Goal: Book appointment/travel/reservation

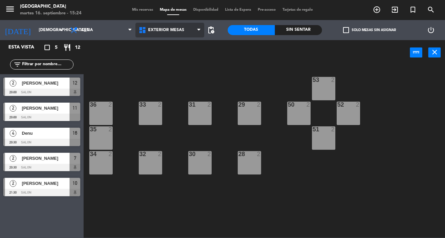
click at [177, 35] on span "Exterior Mesas" at bounding box center [169, 30] width 69 height 15
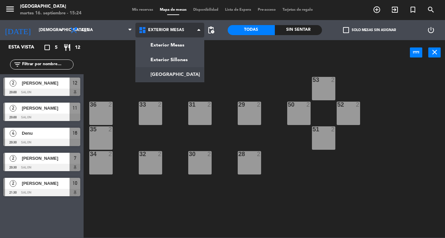
click at [175, 77] on ng-component "menu Pampa Café [DATE] 16. septiembre - 15:24 Mis reservas Mapa de mesas Dispon…" at bounding box center [222, 119] width 445 height 238
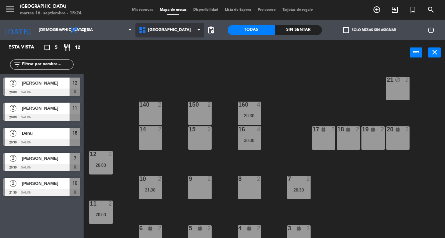
scroll to position [11, 0]
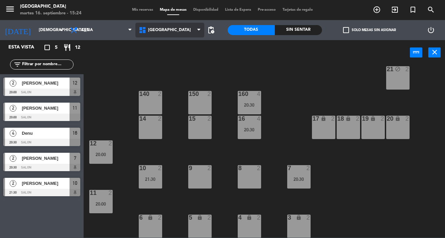
click at [173, 34] on span "[GEOGRAPHIC_DATA]" at bounding box center [169, 30] width 69 height 15
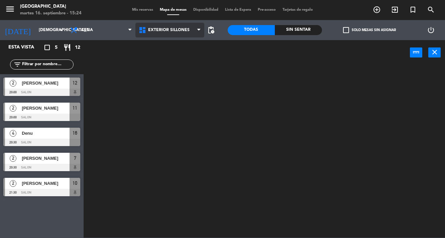
click at [171, 63] on ng-component "menu Pampa Café [DATE] 16. septiembre - 15:24 Mis reservas Mapa de mesas Dispon…" at bounding box center [222, 119] width 445 height 238
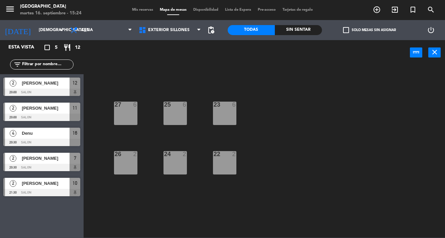
click at [219, 105] on div "23 6" at bounding box center [224, 105] width 33 height 6
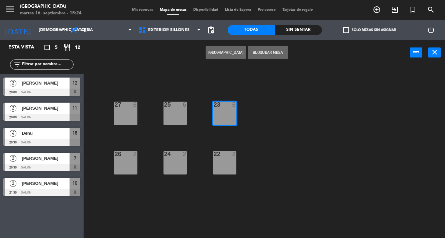
click at [228, 54] on button "[GEOGRAPHIC_DATA]" at bounding box center [226, 52] width 40 height 13
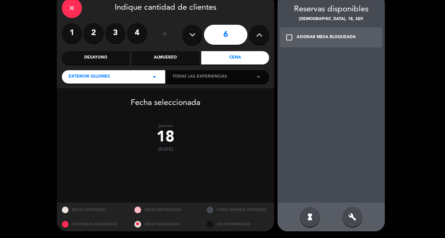
scroll to position [37, 0]
click at [172, 155] on div "Fecha seleccionada [DATE]" at bounding box center [165, 145] width 217 height 114
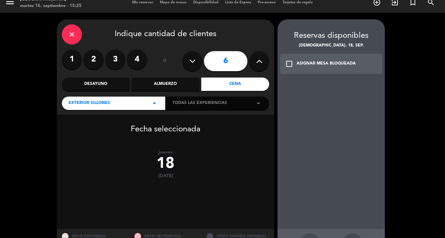
scroll to position [0, 0]
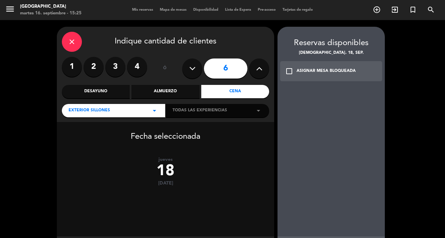
click at [223, 74] on input "6" at bounding box center [225, 69] width 43 height 20
click at [226, 94] on div "Cena" at bounding box center [235, 91] width 68 height 13
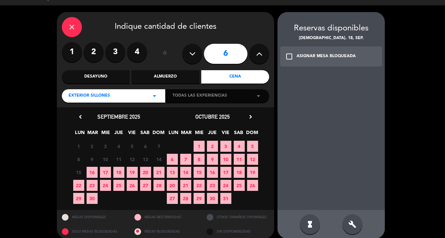
click at [118, 173] on span "18" at bounding box center [118, 172] width 11 height 11
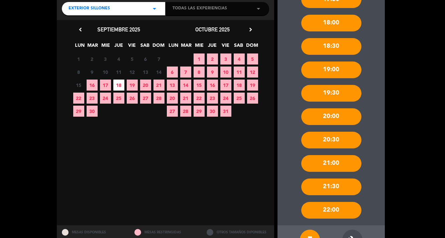
scroll to position [102, 0]
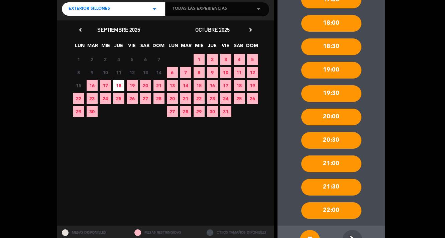
click at [333, 213] on div "22:00" at bounding box center [331, 210] width 60 height 17
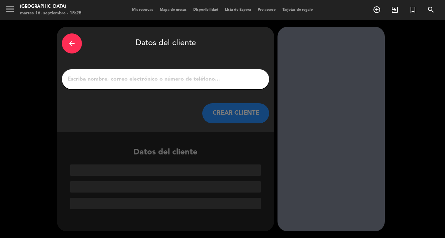
click at [197, 81] on input "1" at bounding box center [165, 79] width 197 height 9
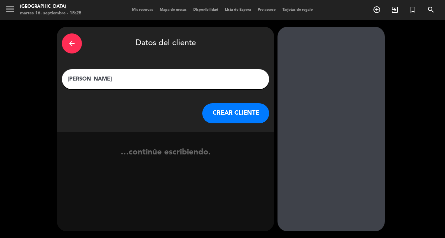
type input "[PERSON_NAME]"
click at [249, 116] on button "CREAR CLIENTE" at bounding box center [235, 113] width 67 height 20
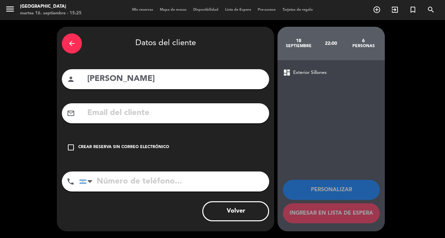
click at [151, 143] on div "check_box_outline_blank Crear reserva sin correo electrónico" at bounding box center [165, 147] width 207 height 20
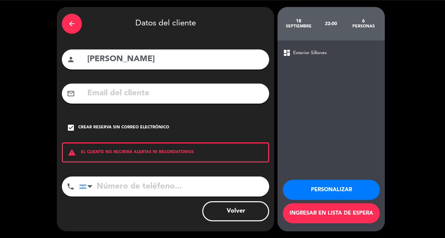
scroll to position [5, 0]
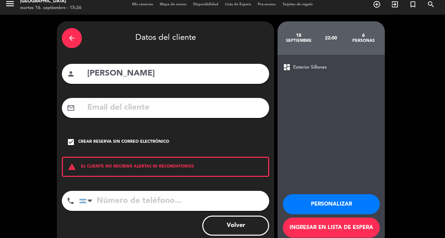
click at [246, 225] on button "Volver" at bounding box center [235, 226] width 67 height 20
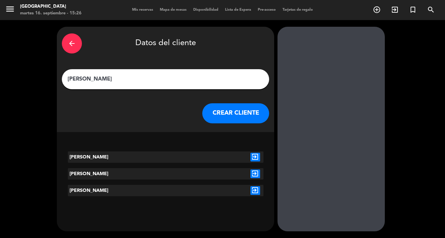
scroll to position [0, 0]
click at [74, 39] on div "arrow_back" at bounding box center [72, 43] width 20 height 20
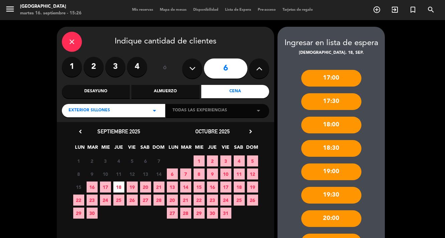
click at [74, 39] on icon "close" at bounding box center [72, 42] width 8 height 8
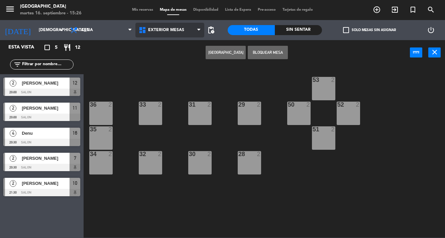
click at [160, 26] on span "Exterior Mesas" at bounding box center [169, 30] width 69 height 15
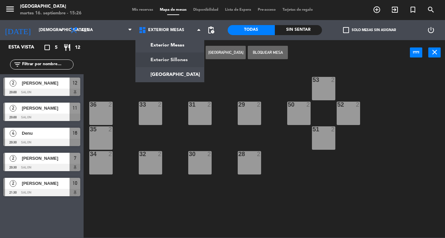
click at [175, 58] on ng-component "menu Pampa Café [DATE] 16. septiembre - 15:26 Mis reservas Mapa de mesas Dispon…" at bounding box center [222, 119] width 445 height 238
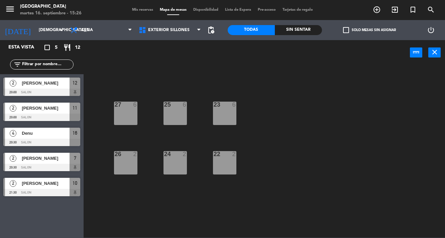
click at [223, 153] on div at bounding box center [224, 154] width 11 height 6
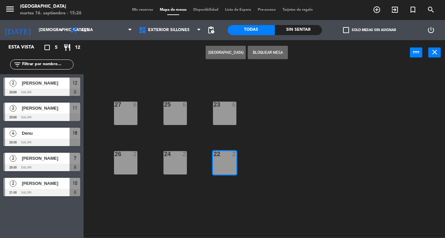
click at [237, 56] on button "[GEOGRAPHIC_DATA]" at bounding box center [226, 52] width 40 height 13
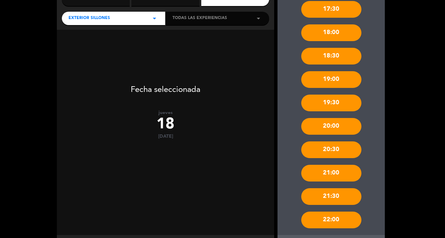
scroll to position [96, 0]
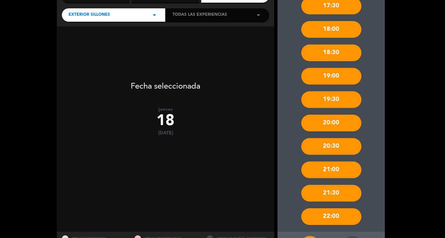
click at [329, 197] on div "21:30" at bounding box center [331, 193] width 60 height 17
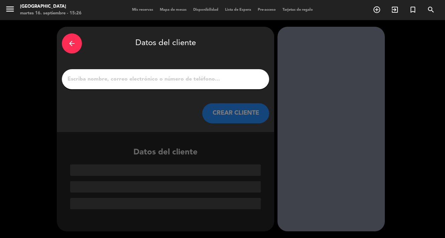
click at [168, 73] on div at bounding box center [165, 79] width 207 height 20
click at [160, 79] on input "1" at bounding box center [165, 79] width 197 height 9
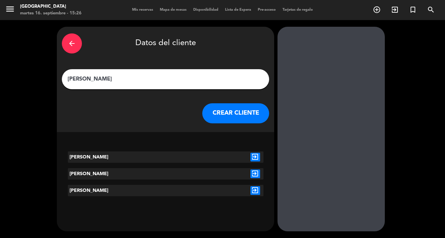
type input "[PERSON_NAME]"
click at [183, 154] on div at bounding box center [214, 156] width 65 height 11
click at [254, 159] on icon "exit_to_app" at bounding box center [255, 157] width 10 height 9
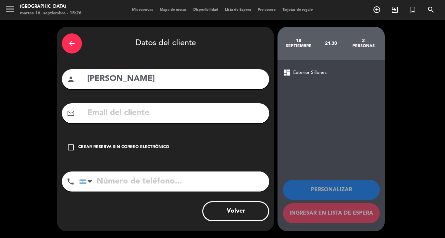
click at [148, 148] on div "Crear reserva sin correo electrónico" at bounding box center [123, 147] width 91 height 7
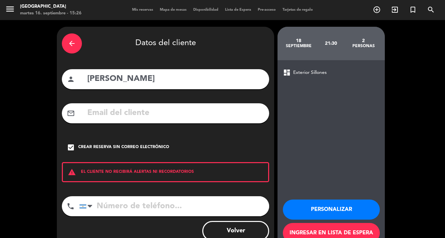
scroll to position [20, 0]
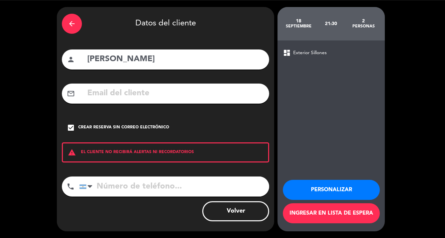
click at [195, 186] on input "tel" at bounding box center [174, 187] width 190 height 20
click at [133, 126] on div "Crear reserva sin correo electrónico" at bounding box center [123, 127] width 91 height 7
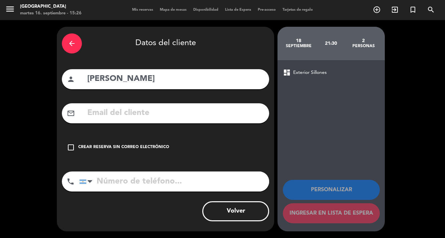
click at [129, 146] on div "Crear reserva sin correo electrónico" at bounding box center [123, 147] width 91 height 7
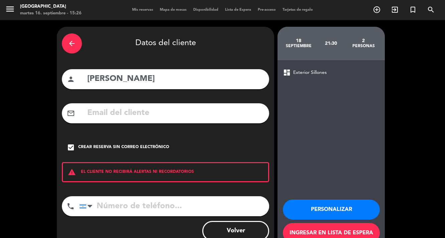
click at [171, 103] on div "arrow_back Datos del cliente person [PERSON_NAME] mail_outline check_box Crear …" at bounding box center [165, 139] width 217 height 224
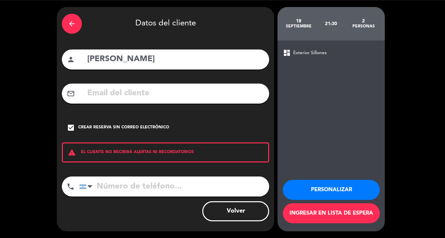
scroll to position [19, 0]
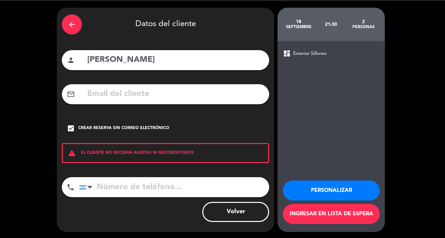
click at [71, 29] on div "arrow_back" at bounding box center [72, 24] width 20 height 20
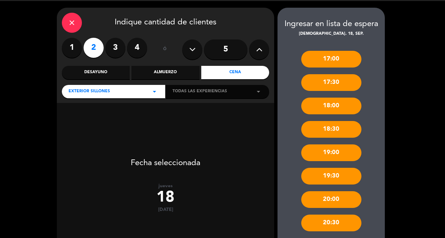
click at [71, 29] on div "close" at bounding box center [72, 23] width 20 height 20
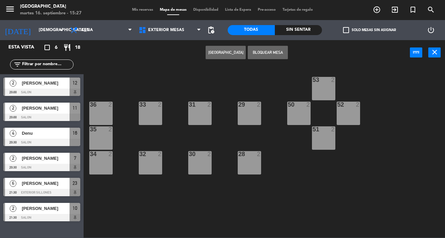
click at [144, 13] on div "menu Pampa Café [DATE] 16. septiembre - 15:27 Mis reservas Mapa de mesas Dispon…" at bounding box center [222, 10] width 445 height 20
click at [143, 11] on span "Mis reservas" at bounding box center [143, 10] width 28 height 4
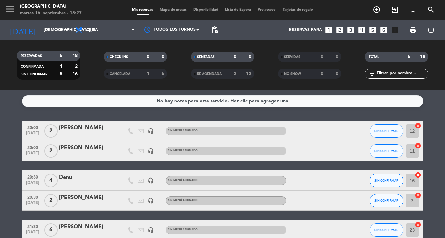
click at [339, 32] on icon "looks_two" at bounding box center [339, 30] width 9 height 9
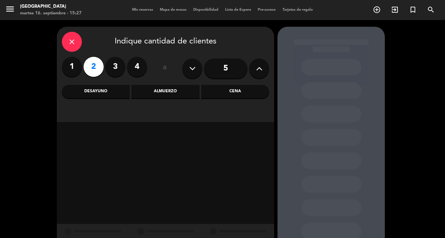
click at [230, 93] on div "Cena" at bounding box center [235, 91] width 68 height 13
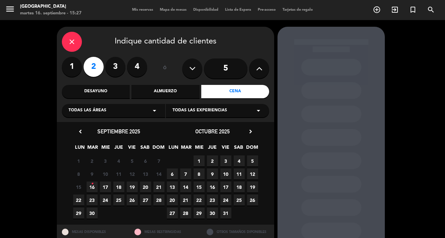
click at [119, 185] on span "18" at bounding box center [118, 187] width 11 height 11
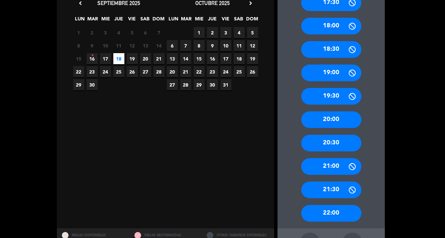
scroll to position [131, 0]
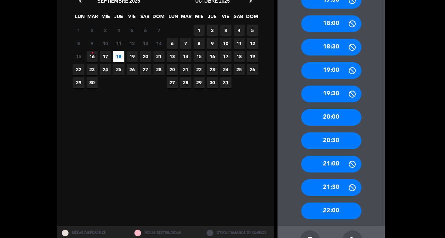
click at [333, 189] on div "21:30" at bounding box center [331, 187] width 60 height 17
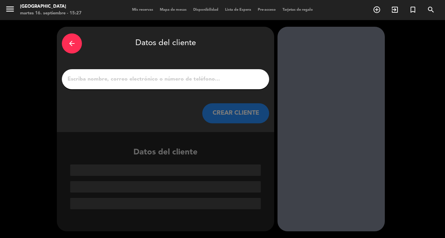
click at [138, 80] on input "1" at bounding box center [165, 79] width 197 height 9
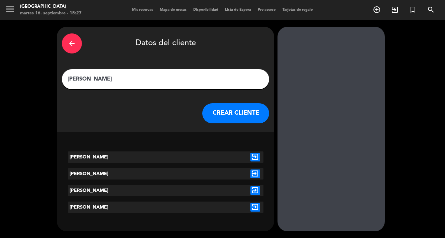
type input "[PERSON_NAME]"
click at [257, 159] on icon "exit_to_app" at bounding box center [255, 157] width 10 height 9
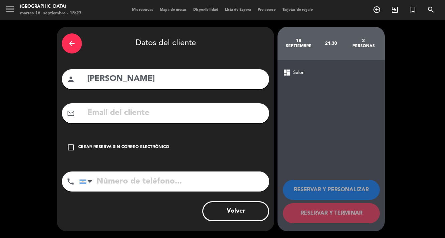
click at [107, 144] on div "Crear reserva sin correo electrónico" at bounding box center [123, 147] width 91 height 7
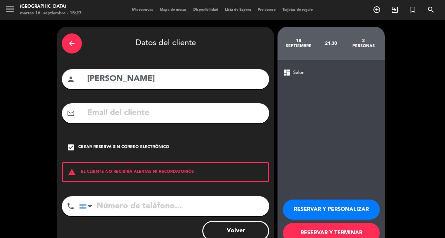
scroll to position [20, 0]
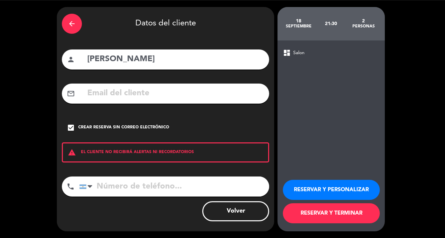
click at [331, 215] on button "RESERVAR Y TERMINAR" at bounding box center [331, 213] width 97 height 20
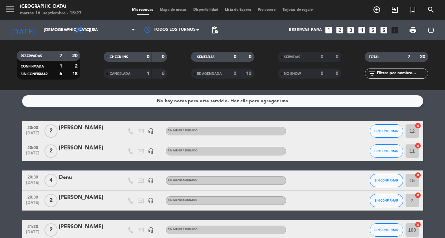
click at [184, 11] on span "Mapa de mesas" at bounding box center [172, 10] width 33 height 4
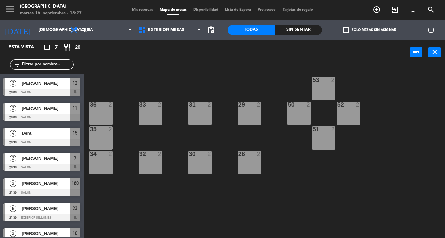
scroll to position [12, 0]
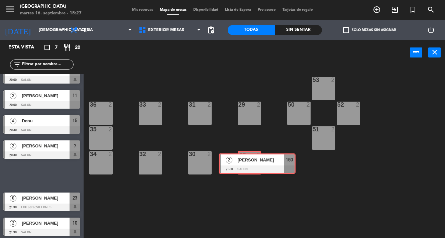
drag, startPoint x: 44, startPoint y: 172, endPoint x: 260, endPoint y: 160, distance: 215.7
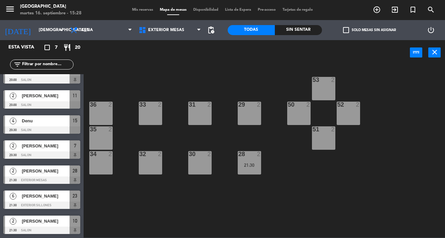
click at [143, 11] on span "Mis reservas" at bounding box center [143, 10] width 28 height 4
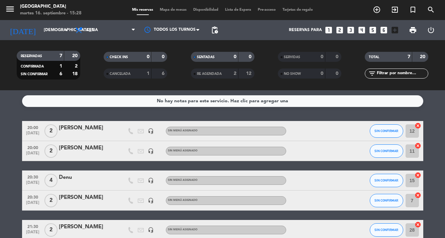
click at [337, 30] on icon "looks_two" at bounding box center [339, 30] width 9 height 9
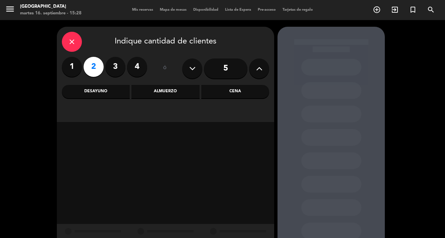
click at [242, 94] on div "Cena" at bounding box center [235, 91] width 68 height 13
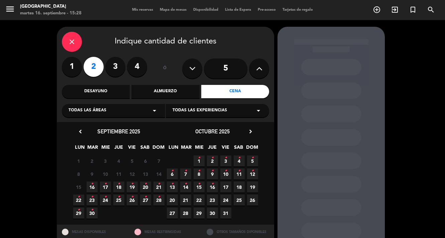
click at [118, 185] on icon "•" at bounding box center [119, 184] width 2 height 11
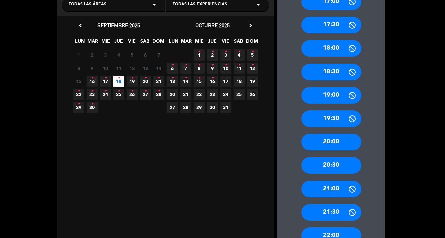
scroll to position [106, 0]
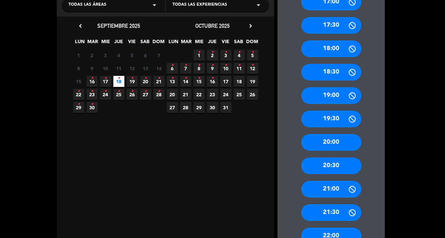
click at [337, 216] on div "21:30" at bounding box center [331, 212] width 60 height 17
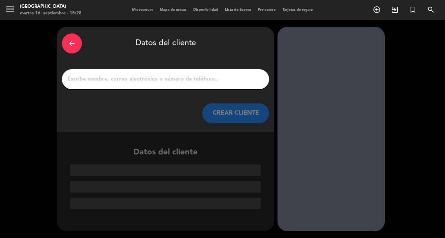
scroll to position [0, 0]
click at [193, 74] on div at bounding box center [165, 79] width 207 height 20
click at [172, 78] on input "1" at bounding box center [165, 79] width 197 height 9
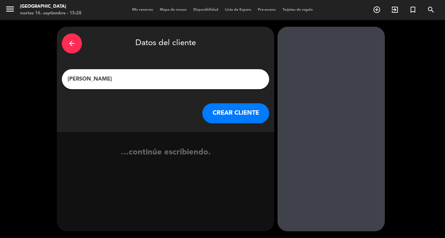
type input "[PERSON_NAME]"
click at [261, 111] on button "CREAR CLIENTE" at bounding box center [235, 113] width 67 height 20
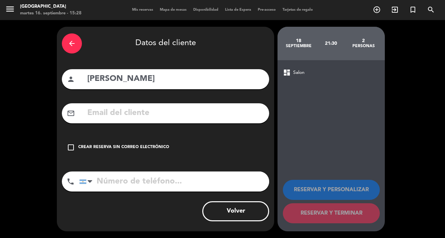
click at [68, 146] on icon "check_box_outline_blank" at bounding box center [71, 147] width 8 height 8
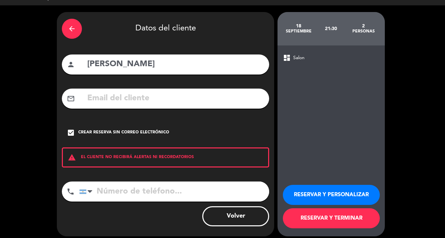
scroll to position [20, 0]
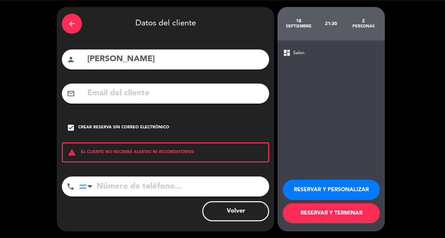
click at [337, 217] on button "RESERVAR Y TERMINAR" at bounding box center [331, 213] width 97 height 20
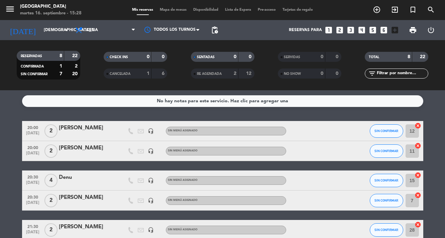
click at [341, 31] on icon "looks_two" at bounding box center [339, 30] width 9 height 9
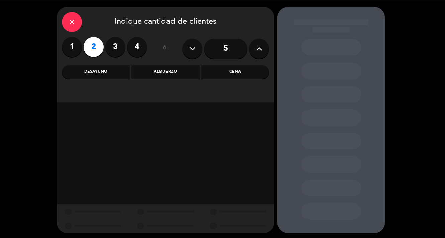
scroll to position [20, 0]
click at [243, 78] on div "Cena" at bounding box center [235, 71] width 68 height 13
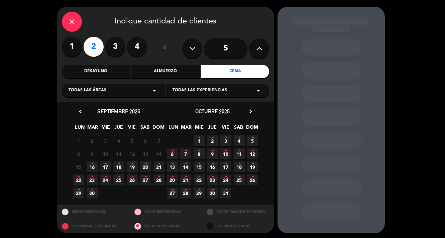
click at [122, 162] on span "18 •" at bounding box center [118, 167] width 11 height 11
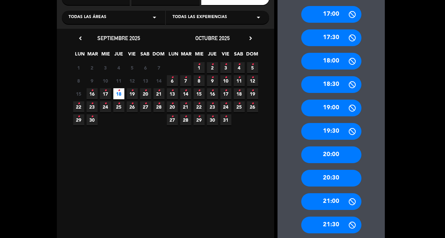
scroll to position [98, 0]
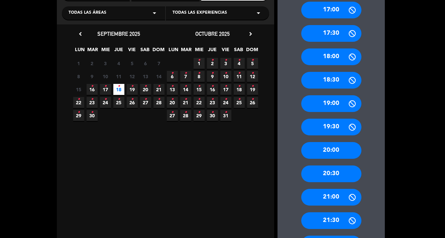
click at [330, 215] on div "21:30" at bounding box center [331, 220] width 60 height 17
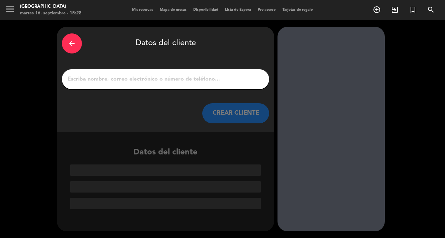
click at [201, 78] on input "1" at bounding box center [165, 79] width 197 height 9
click at [189, 55] on div "arrow_back Datos del cliente" at bounding box center [165, 43] width 207 height 23
click at [75, 49] on div "arrow_back" at bounding box center [72, 43] width 20 height 20
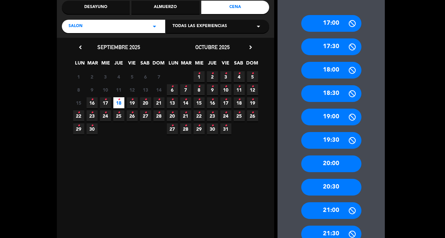
scroll to position [129, 0]
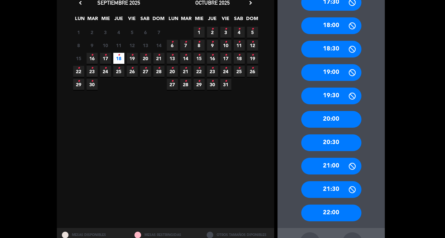
click at [321, 191] on div "21:30" at bounding box center [331, 189] width 60 height 17
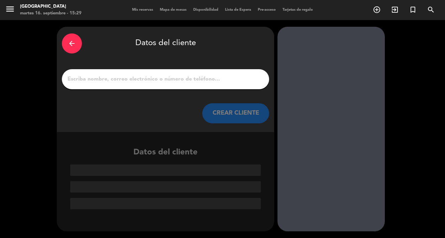
click at [140, 79] on input "1" at bounding box center [165, 79] width 197 height 9
click at [140, 64] on div "arrow_back Datos del cliente CREAR CLIENTE" at bounding box center [165, 79] width 217 height 105
click at [73, 43] on icon "arrow_back" at bounding box center [72, 43] width 8 height 8
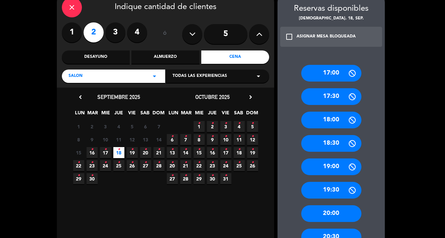
scroll to position [9, 0]
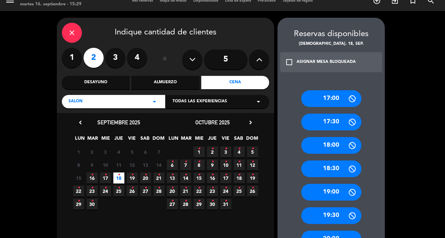
click at [143, 106] on div "Salon arrow_drop_down" at bounding box center [113, 101] width 103 height 13
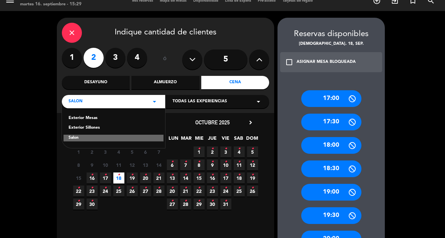
click at [243, 84] on div "Cena" at bounding box center [235, 82] width 68 height 13
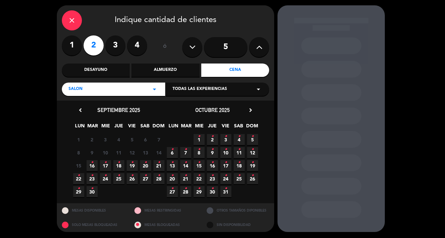
click at [124, 165] on span "18 •" at bounding box center [118, 165] width 11 height 11
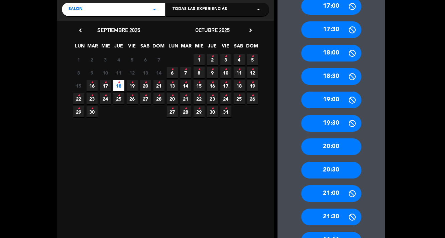
scroll to position [101, 0]
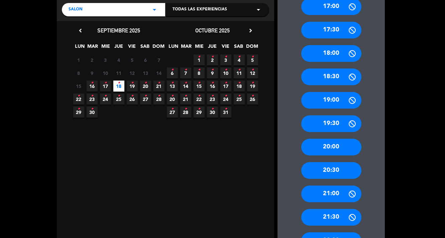
click at [335, 213] on div "21:30" at bounding box center [331, 217] width 60 height 17
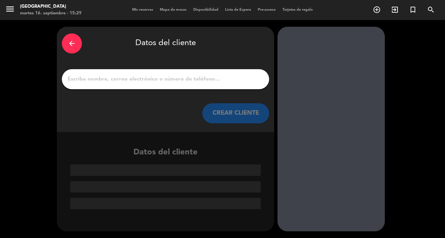
click at [164, 77] on input "1" at bounding box center [165, 79] width 197 height 9
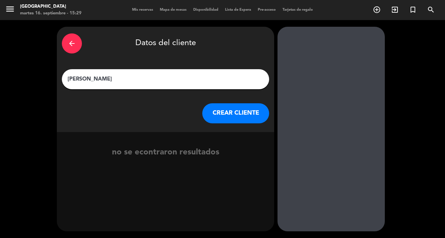
type input "[PERSON_NAME]"
click at [240, 110] on button "CREAR CLIENTE" at bounding box center [235, 113] width 67 height 20
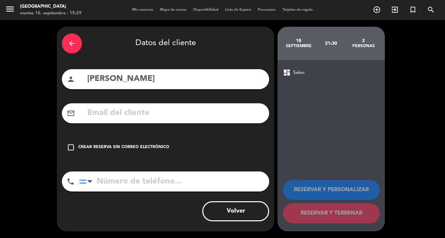
click at [143, 147] on div "Crear reserva sin correo electrónico" at bounding box center [123, 147] width 91 height 7
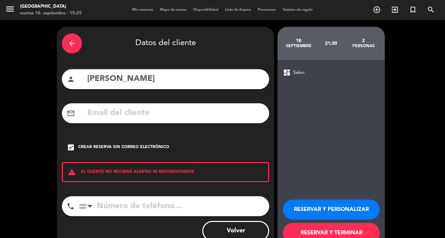
scroll to position [20, 0]
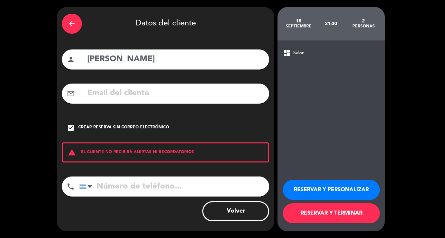
click at [319, 220] on button "RESERVAR Y TERMINAR" at bounding box center [331, 213] width 97 height 20
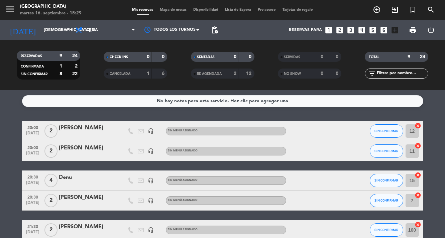
click at [182, 8] on span "Mapa de mesas" at bounding box center [172, 10] width 33 height 4
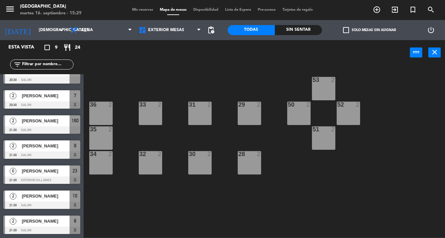
scroll to position [62, 0]
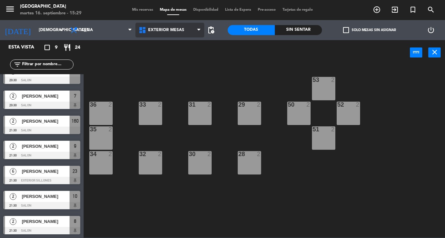
click at [184, 33] on span "Exterior Mesas" at bounding box center [169, 30] width 69 height 15
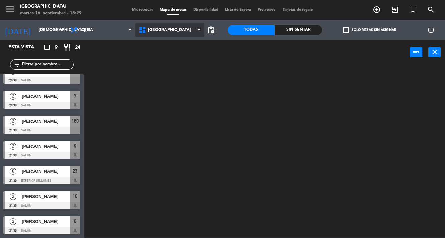
click at [184, 76] on ng-component "menu Pampa Café [DATE] 16. septiembre - 15:29 Mis reservas Mapa de mesas Dispon…" at bounding box center [222, 119] width 445 height 238
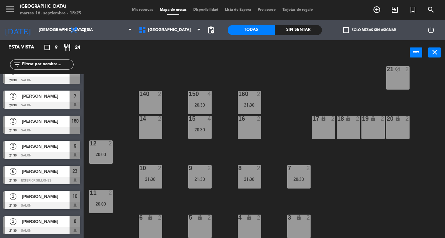
scroll to position [0, 0]
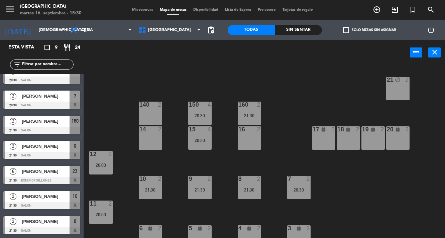
click at [177, 7] on div "menu Pampa Café [DATE] 16. septiembre - 15:30 Mis reservas Mapa de mesas Dispon…" at bounding box center [222, 10] width 445 height 20
click at [136, 12] on div "Mis reservas Mapa de mesas Disponibilidad Lista de Espera Pre-acceso Tarjetas d…" at bounding box center [223, 10] width 188 height 6
click at [144, 9] on span "Mis reservas" at bounding box center [143, 10] width 28 height 4
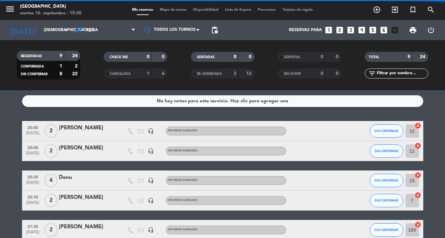
click at [364, 32] on icon "looks_4" at bounding box center [361, 30] width 9 height 9
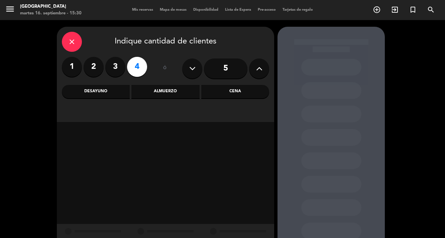
click at [241, 95] on div "Cena" at bounding box center [235, 91] width 68 height 13
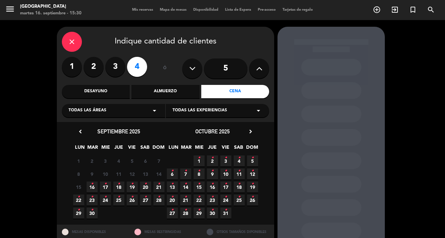
click at [118, 188] on icon "•" at bounding box center [119, 184] width 2 height 11
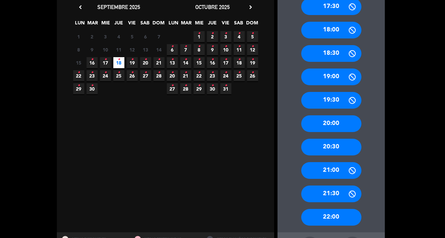
scroll to position [124, 0]
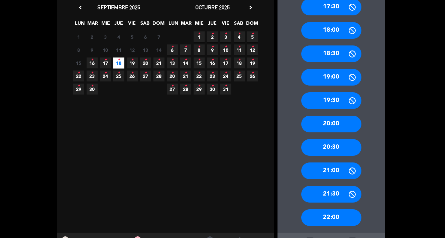
click at [334, 194] on div "21:30" at bounding box center [331, 194] width 60 height 17
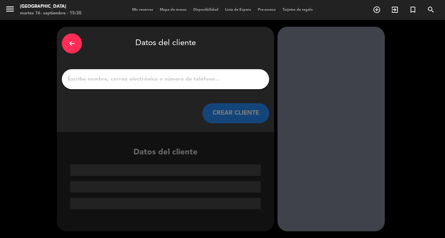
scroll to position [0, 0]
click at [168, 89] on div at bounding box center [165, 79] width 207 height 20
click at [184, 84] on div at bounding box center [165, 79] width 207 height 20
click at [180, 81] on input "1" at bounding box center [165, 79] width 197 height 9
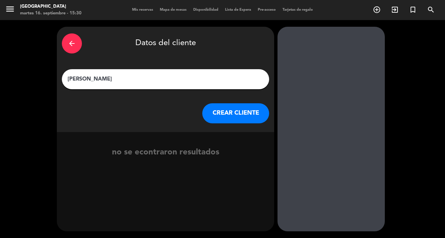
type input "[PERSON_NAME]"
click at [236, 114] on button "CREAR CLIENTE" at bounding box center [235, 113] width 67 height 20
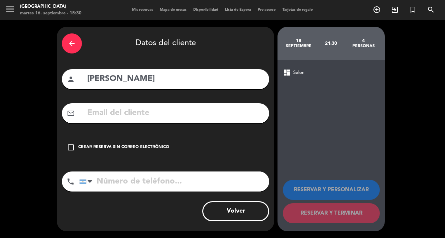
click at [121, 149] on div "Crear reserva sin correo electrónico" at bounding box center [123, 147] width 91 height 7
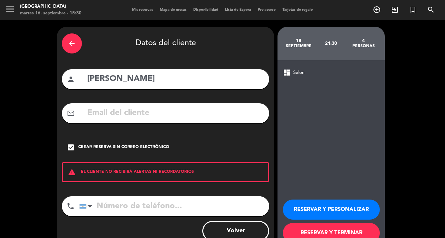
scroll to position [20, 0]
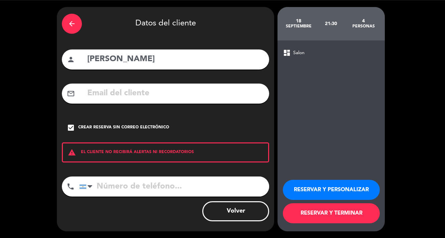
click at [328, 214] on button "RESERVAR Y TERMINAR" at bounding box center [331, 213] width 97 height 20
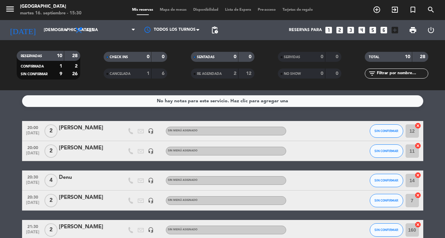
click at [163, 8] on span "Mapa de mesas" at bounding box center [172, 10] width 33 height 4
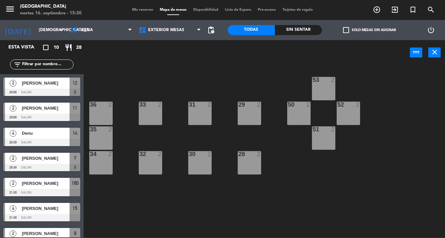
click at [143, 11] on span "Mis reservas" at bounding box center [143, 10] width 28 height 4
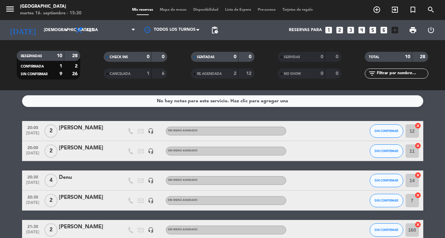
click at [170, 8] on span "Mapa de mesas" at bounding box center [172, 10] width 33 height 4
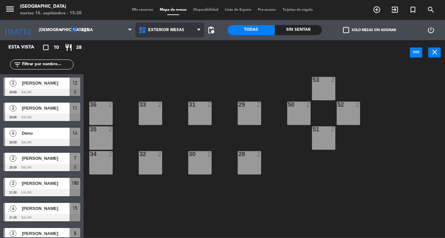
click at [180, 30] on span "Exterior Mesas" at bounding box center [166, 30] width 36 height 5
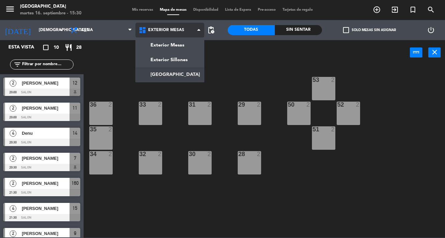
click at [181, 69] on ng-component "menu Pampa Café [DATE] 16. septiembre - 15:30 Mis reservas Mapa de mesas Dispon…" at bounding box center [222, 119] width 445 height 238
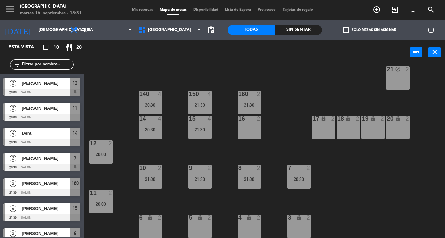
click at [140, 9] on span "Mis reservas" at bounding box center [143, 10] width 28 height 4
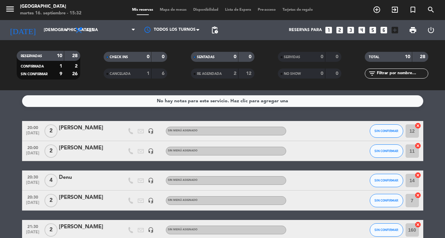
click at [170, 13] on div "menu Pampa Café [DATE] 16. septiembre - 15:32 Mis reservas Mapa de mesas Dispon…" at bounding box center [222, 10] width 445 height 20
click at [177, 11] on span "Mapa de mesas" at bounding box center [172, 10] width 33 height 4
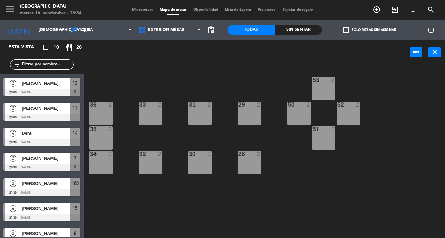
click at [148, 9] on span "Mis reservas" at bounding box center [143, 10] width 28 height 4
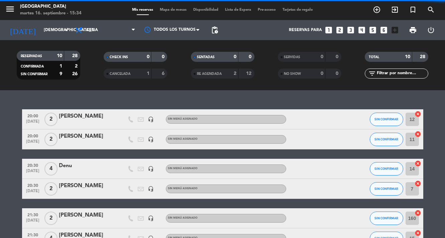
click at [361, 31] on icon "looks_4" at bounding box center [361, 30] width 9 height 9
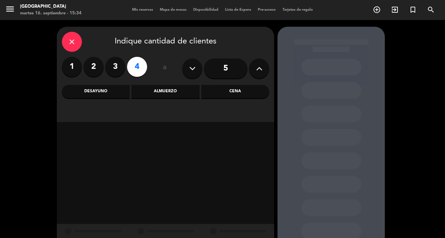
click at [220, 93] on div "Cena" at bounding box center [235, 91] width 68 height 13
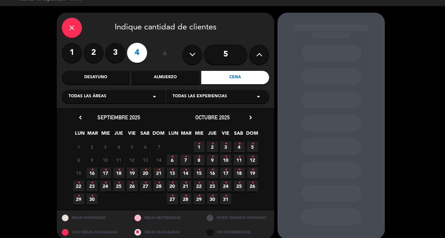
click at [145, 175] on icon "•" at bounding box center [145, 170] width 2 height 11
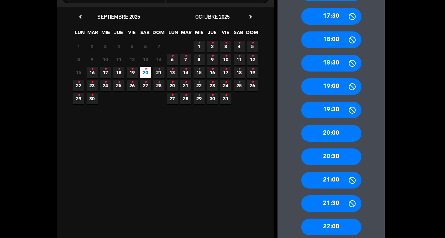
scroll to position [144, 0]
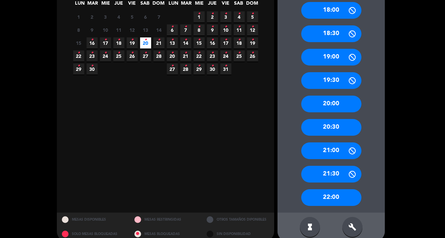
click at [328, 176] on div "21:30" at bounding box center [331, 174] width 60 height 17
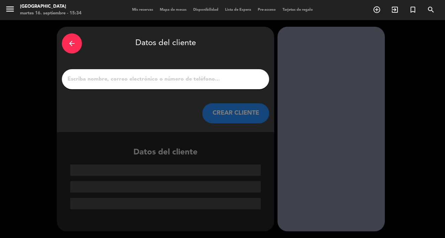
scroll to position [0, 0]
click at [150, 78] on input "1" at bounding box center [165, 79] width 197 height 9
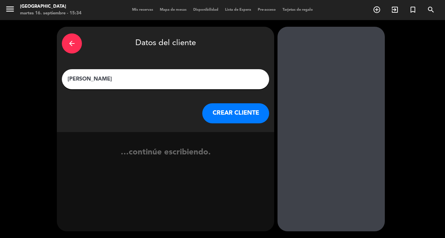
type input "[PERSON_NAME]"
click at [226, 123] on button "CREAR CLIENTE" at bounding box center [235, 113] width 67 height 20
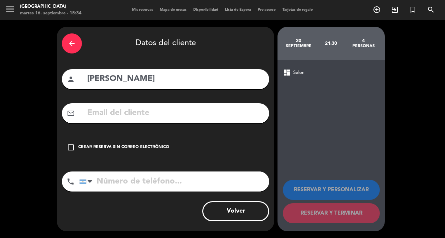
click at [70, 152] on div "check_box_outline_blank Crear reserva sin correo electrónico" at bounding box center [165, 147] width 207 height 20
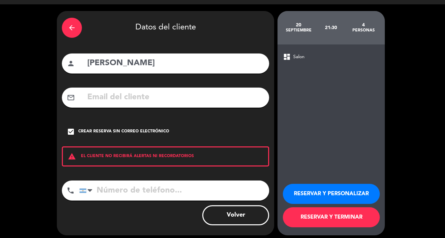
scroll to position [19, 0]
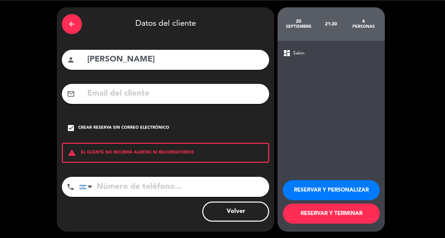
click at [338, 213] on button "RESERVAR Y TERMINAR" at bounding box center [331, 214] width 97 height 20
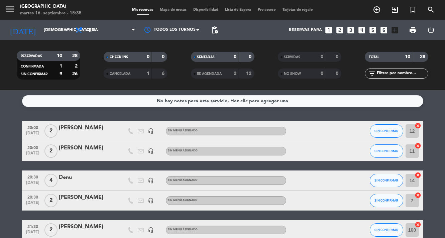
click at [363, 28] on icon "looks_4" at bounding box center [361, 30] width 9 height 9
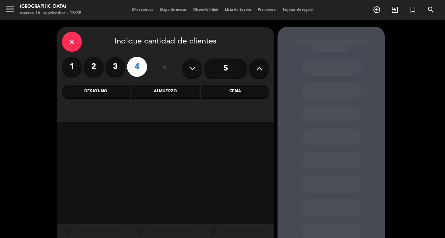
click at [240, 92] on div "Cena" at bounding box center [235, 91] width 68 height 13
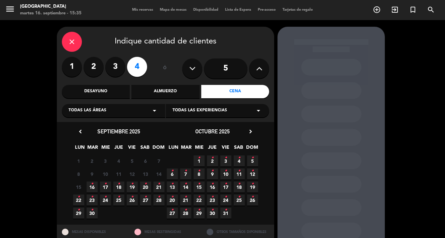
click at [147, 185] on span "20 •" at bounding box center [145, 187] width 11 height 11
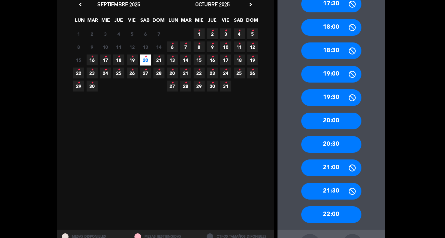
scroll to position [143, 0]
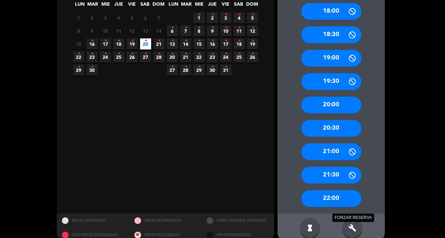
click at [350, 227] on icon "build" at bounding box center [352, 228] width 8 height 8
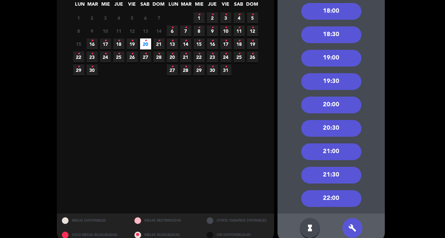
click at [344, 175] on div "21:30" at bounding box center [331, 175] width 60 height 17
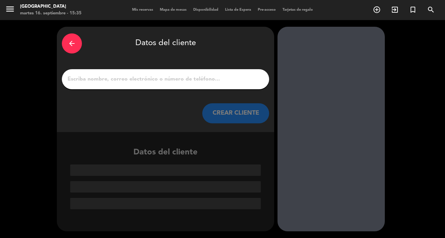
scroll to position [0, 0]
click at [117, 72] on div at bounding box center [165, 79] width 207 height 20
click at [117, 77] on input "1" at bounding box center [165, 79] width 197 height 9
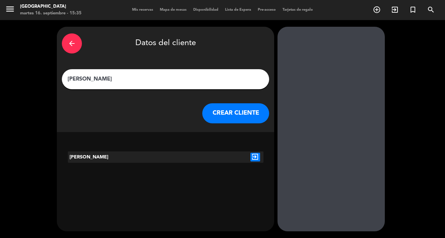
type input "[PERSON_NAME]"
click at [219, 116] on button "CREAR CLIENTE" at bounding box center [235, 113] width 67 height 20
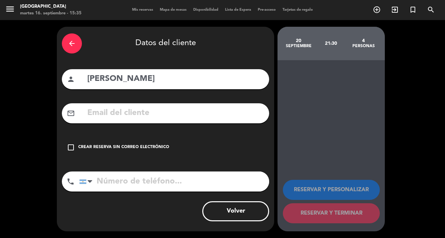
click at [118, 143] on div "check_box_outline_blank Crear reserva sin correo electrónico" at bounding box center [165, 147] width 207 height 20
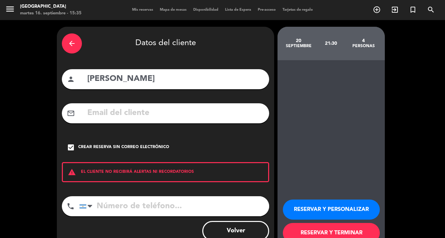
scroll to position [20, 0]
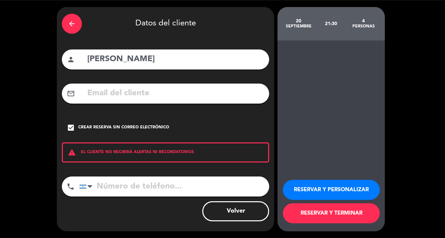
click at [333, 215] on button "RESERVAR Y TERMINAR" at bounding box center [331, 213] width 97 height 20
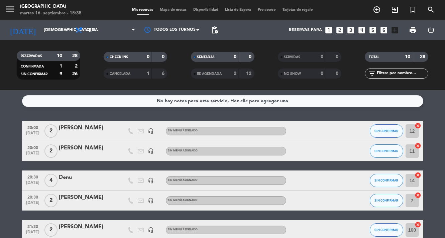
click at [361, 33] on icon "looks_4" at bounding box center [361, 30] width 9 height 9
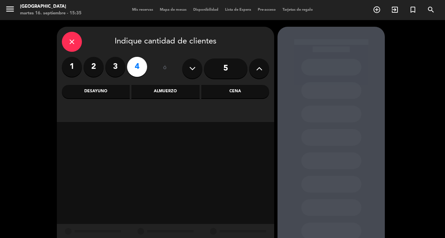
click at [250, 90] on div "Cena" at bounding box center [235, 91] width 68 height 13
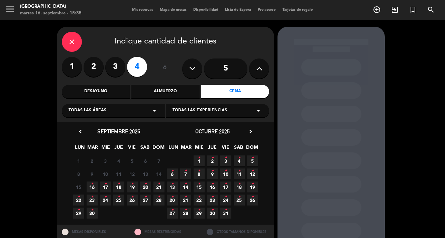
click at [143, 191] on span "20 •" at bounding box center [145, 187] width 11 height 11
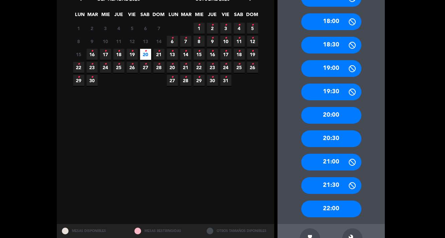
scroll to position [154, 0]
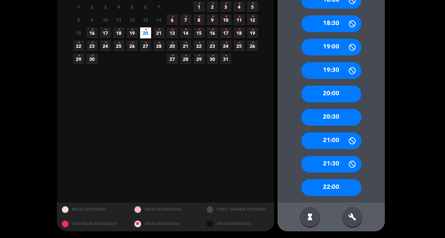
click at [352, 222] on div "build" at bounding box center [352, 217] width 20 height 20
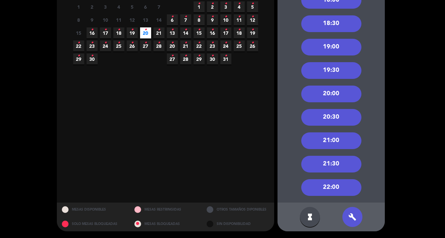
drag, startPoint x: 341, startPoint y: 176, endPoint x: 339, endPoint y: 167, distance: 9.2
click at [339, 167] on div "21:30" at bounding box center [331, 164] width 60 height 17
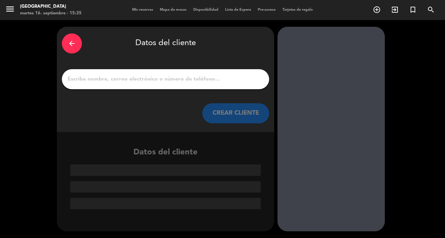
click at [187, 75] on input "1" at bounding box center [165, 79] width 197 height 9
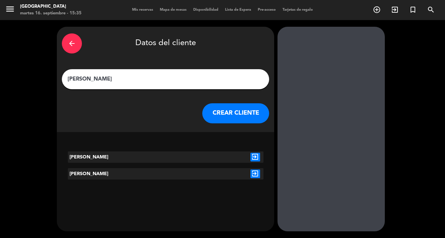
type input "[PERSON_NAME]"
click at [197, 159] on div at bounding box center [214, 156] width 65 height 11
click at [263, 161] on div "[PERSON_NAME] exit_to_app [PERSON_NAME] exit_to_app" at bounding box center [165, 169] width 217 height 47
click at [255, 158] on icon "exit_to_app" at bounding box center [255, 157] width 10 height 9
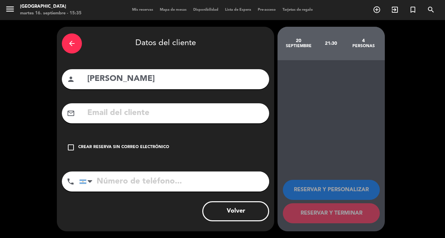
click at [127, 147] on div "Crear reserva sin correo electrónico" at bounding box center [123, 147] width 91 height 7
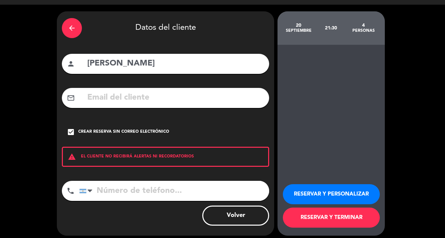
scroll to position [19, 0]
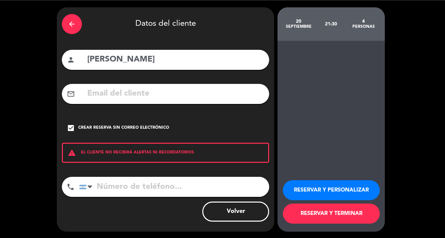
click at [339, 215] on button "RESERVAR Y TERMINAR" at bounding box center [331, 214] width 97 height 20
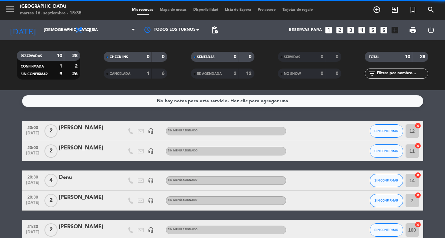
click at [174, 10] on span "Mapa de mesas" at bounding box center [172, 10] width 33 height 4
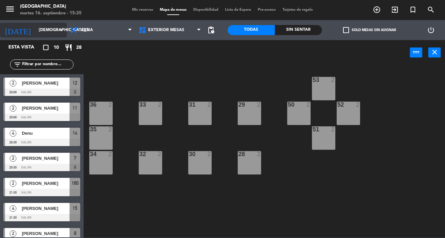
click at [45, 31] on input "[DEMOGRAPHIC_DATA][DATE]" at bounding box center [63, 29] width 57 height 11
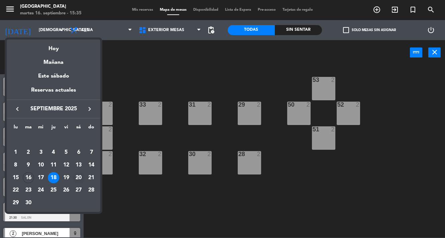
click at [80, 177] on div "20" at bounding box center [78, 177] width 11 height 11
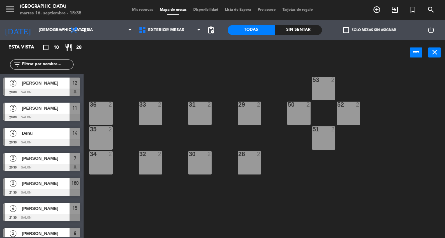
type input "[DATE]"
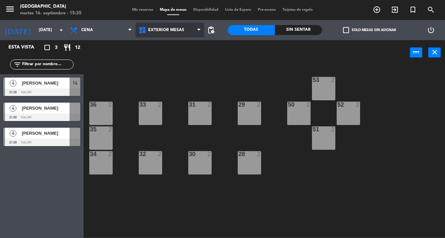
click at [175, 32] on span "Exterior Mesas" at bounding box center [166, 30] width 36 height 5
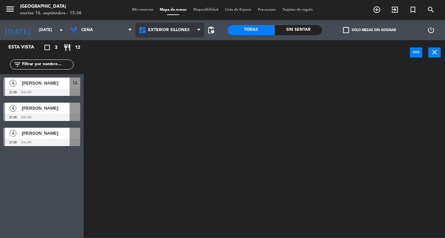
click at [177, 63] on ng-component "menu Pampa Café [DATE] 16. septiembre - 15:36 Mis reservas Mapa de mesas Dispon…" at bounding box center [222, 119] width 445 height 238
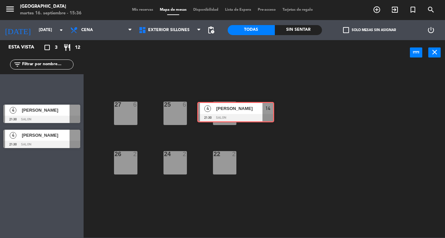
drag, startPoint x: 42, startPoint y: 88, endPoint x: 236, endPoint y: 113, distance: 195.5
click at [236, 113] on div "Esta vista crop_square 3 restaurant 12 filter_list 4 [PERSON_NAME] 21:30 Salon …" at bounding box center [222, 139] width 445 height 198
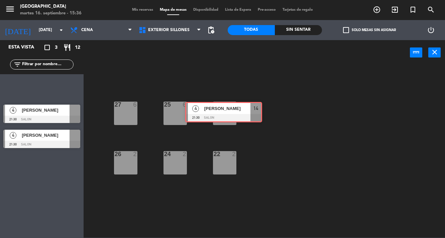
drag, startPoint x: 58, startPoint y: 84, endPoint x: 240, endPoint y: 108, distance: 183.5
click at [240, 108] on div "Esta vista crop_square 3 restaurant 12 filter_list 4 [PERSON_NAME] 21:30 Salon …" at bounding box center [222, 139] width 445 height 198
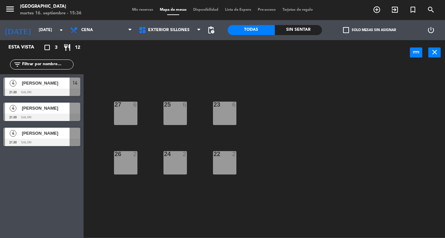
click at [71, 85] on div "14" at bounding box center [75, 83] width 11 height 11
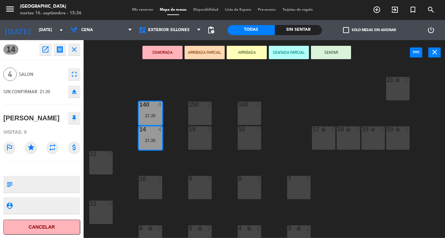
click at [9, 73] on span "4" at bounding box center [9, 74] width 13 height 13
click at [13, 73] on span "4" at bounding box center [9, 74] width 13 height 13
click at [129, 86] on div "21 lock 2 160 2 150 2 140 4 21:30 14 4 21:30 15 2 16 2 17 lock 2 18 lock 2 19 l…" at bounding box center [266, 151] width 357 height 173
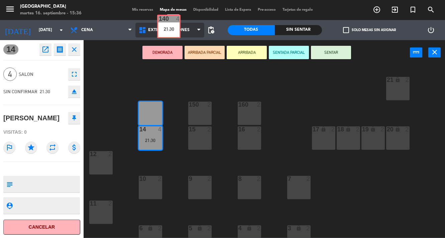
drag, startPoint x: 150, startPoint y: 119, endPoint x: 169, endPoint y: 32, distance: 88.5
click at [169, 32] on ng-component "menu Pampa Café [DATE] 16. septiembre - 15:36 Mis reservas Mapa de mesas Dispon…" at bounding box center [222, 119] width 445 height 238
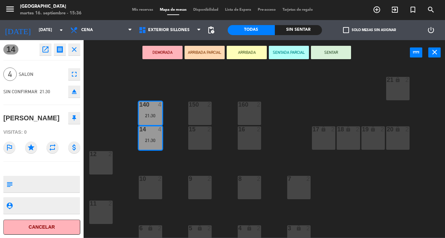
click at [81, 50] on div "14 open_in_new receipt 9:30 PM [DATE] 4 personas [PERSON_NAME] 14+140 close 4 S…" at bounding box center [42, 139] width 84 height 198
click at [76, 50] on icon "close" at bounding box center [74, 49] width 8 height 8
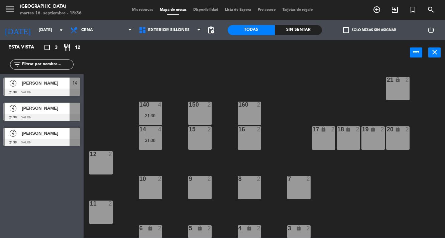
click at [50, 134] on div "4 [PERSON_NAME] 21:30 Salon" at bounding box center [42, 136] width 84 height 25
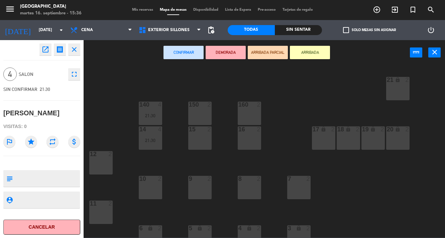
click at [73, 48] on icon "close" at bounding box center [74, 49] width 8 height 8
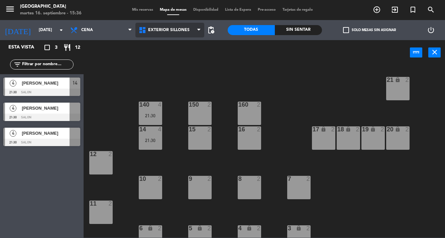
click at [188, 30] on span "Exterior Sillones" at bounding box center [169, 30] width 69 height 15
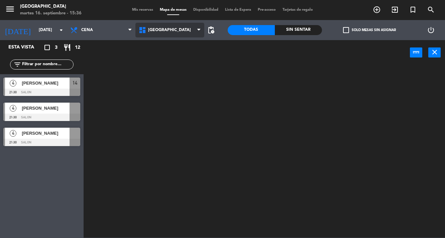
click at [176, 79] on ng-component "menu Pampa Café [DATE] 16. septiembre - 15:36 Mis reservas Mapa de mesas Dispon…" at bounding box center [222, 119] width 445 height 238
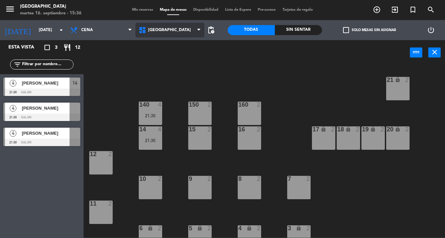
click at [196, 32] on span "[GEOGRAPHIC_DATA]" at bounding box center [169, 30] width 69 height 15
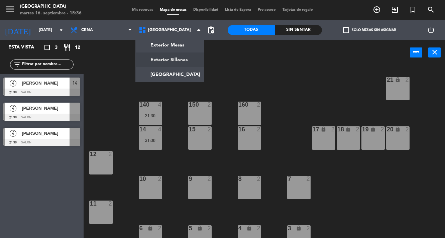
click at [177, 65] on ng-component "menu Pampa Café [DATE] 16. septiembre - 15:36 Mis reservas Mapa de mesas Dispon…" at bounding box center [222, 119] width 445 height 238
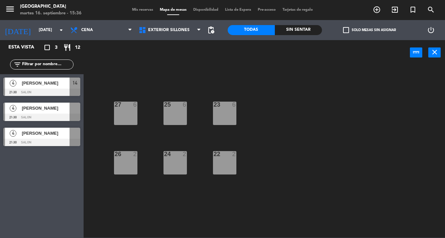
click at [221, 112] on div "23 6" at bounding box center [224, 113] width 23 height 23
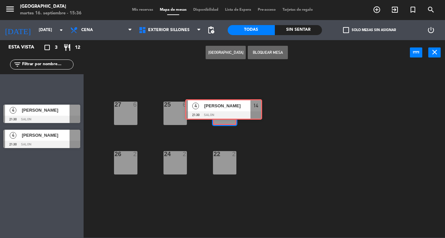
drag, startPoint x: 44, startPoint y: 90, endPoint x: 226, endPoint y: 113, distance: 183.6
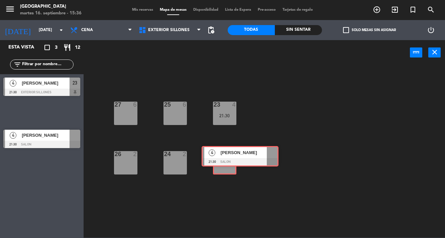
drag, startPoint x: 28, startPoint y: 114, endPoint x: 226, endPoint y: 158, distance: 202.7
click at [226, 158] on div "Esta vista crop_square 3 restaurant 12 filter_list 4 [PERSON_NAME] 21:30 Exteri…" at bounding box center [222, 139] width 445 height 198
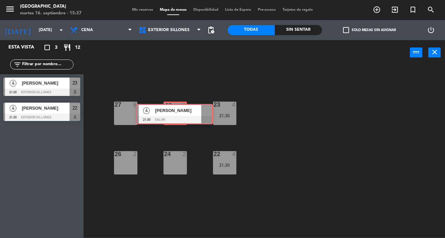
drag, startPoint x: 47, startPoint y: 134, endPoint x: 180, endPoint y: 111, distance: 134.9
click at [180, 111] on div "Esta vista crop_square 3 restaurant 12 filter_list 4 [PERSON_NAME] 21:30 Exteri…" at bounding box center [222, 139] width 445 height 198
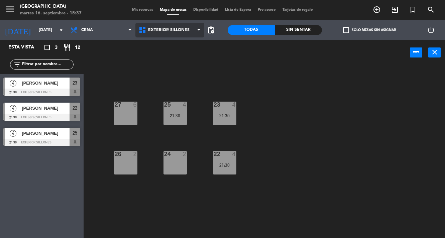
click at [176, 33] on span "Exterior Sillones" at bounding box center [169, 30] width 69 height 15
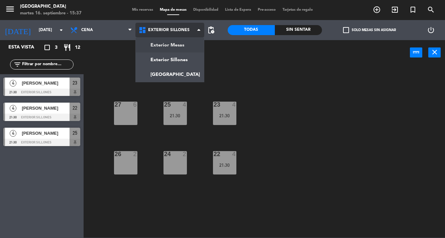
click at [190, 45] on ng-component "menu Pampa Café [DATE] 16. septiembre - 15:37 Mis reservas Mapa de mesas Dispon…" at bounding box center [222, 119] width 445 height 238
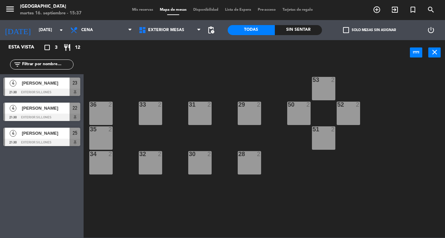
click at [354, 113] on div "52 2" at bounding box center [348, 113] width 23 height 23
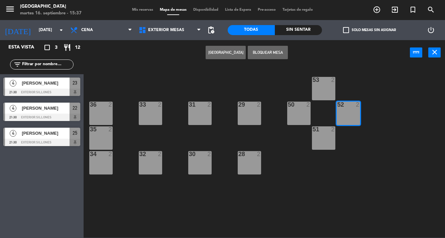
click at [225, 55] on button "[GEOGRAPHIC_DATA]" at bounding box center [226, 52] width 40 height 13
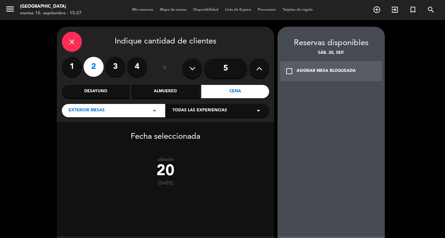
click at [263, 75] on button at bounding box center [259, 69] width 20 height 20
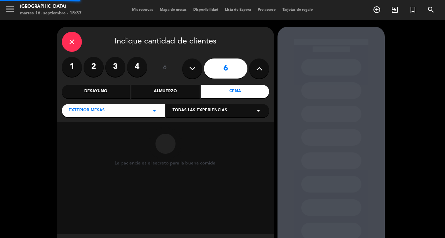
click at [263, 75] on button at bounding box center [259, 69] width 20 height 20
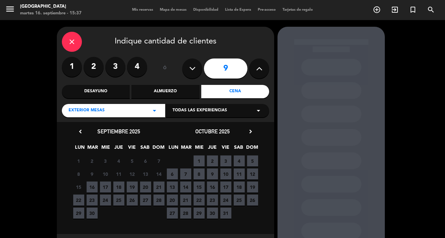
click at [263, 75] on button at bounding box center [259, 69] width 20 height 20
type input "10"
click at [147, 189] on span "20" at bounding box center [145, 187] width 11 height 11
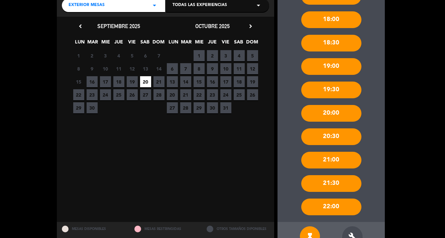
scroll to position [109, 0]
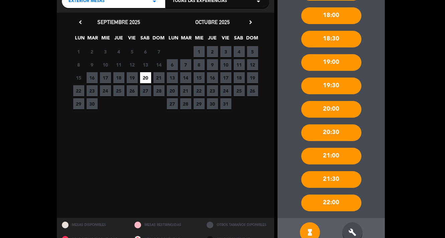
click at [348, 179] on div "21:30" at bounding box center [331, 179] width 60 height 17
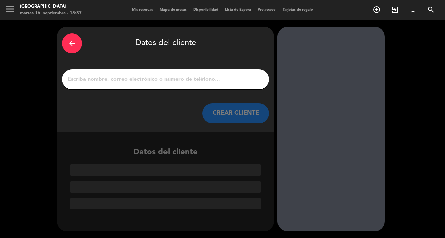
click at [200, 79] on input "1" at bounding box center [165, 79] width 197 height 9
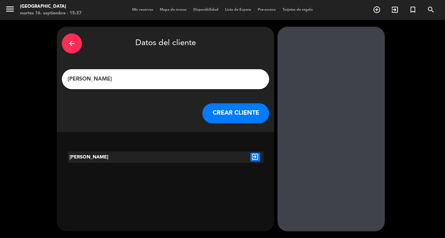
type input "[PERSON_NAME]"
click at [256, 156] on icon "exit_to_app" at bounding box center [255, 157] width 10 height 9
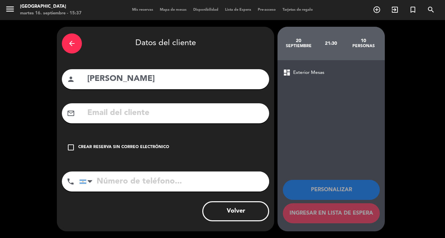
click at [124, 149] on div "Crear reserva sin correo electrónico" at bounding box center [123, 147] width 91 height 7
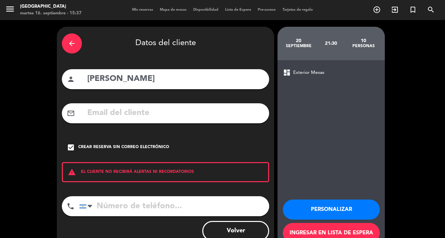
scroll to position [20, 0]
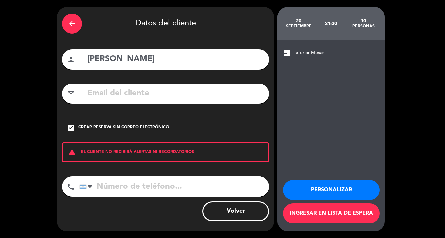
click at [334, 215] on button "Ingresar en lista de espera" at bounding box center [331, 213] width 97 height 20
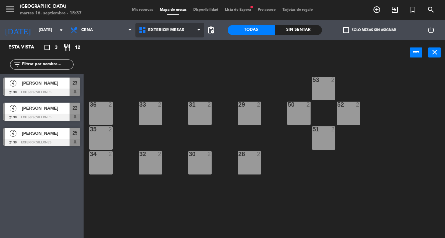
click at [186, 24] on span "Exterior Mesas" at bounding box center [169, 30] width 69 height 15
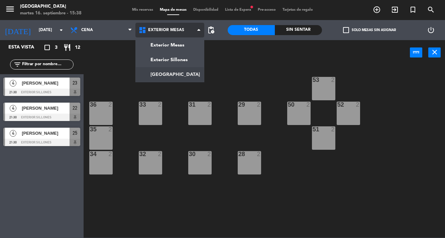
click at [182, 72] on ng-component "menu Pampa Café [DATE] 16. septiembre - 15:38 Mis reservas Mapa de mesas Dispon…" at bounding box center [222, 119] width 445 height 238
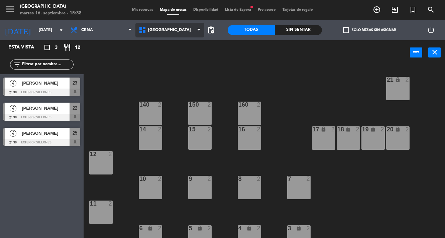
click at [181, 33] on span "[GEOGRAPHIC_DATA]" at bounding box center [169, 30] width 69 height 15
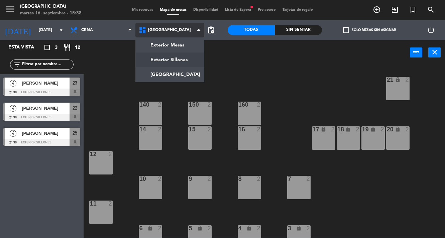
click at [179, 60] on ng-component "menu Pampa Café [DATE] 16. septiembre - 15:38 Mis reservas Mapa de mesas Dispon…" at bounding box center [222, 119] width 445 height 238
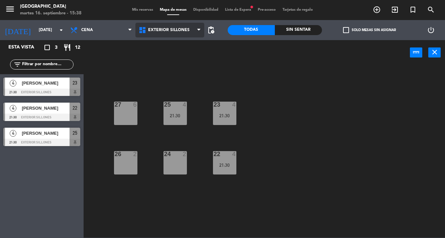
click at [185, 35] on span "Exterior Sillones" at bounding box center [169, 30] width 69 height 15
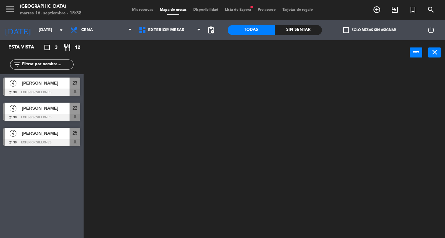
click at [184, 49] on ng-component "menu Pampa Café [DATE] 16. septiembre - 15:38 Mis reservas Mapa de mesas Dispon…" at bounding box center [222, 119] width 445 height 238
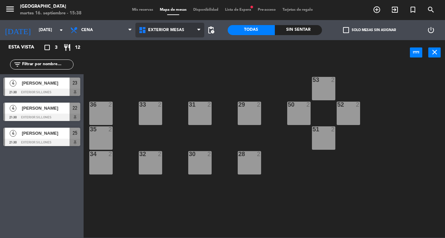
click at [181, 34] on span "Exterior Mesas" at bounding box center [169, 30] width 69 height 15
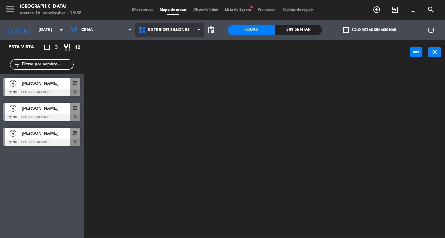
click at [183, 59] on ng-component "menu Pampa Café [DATE] 16. septiembre - 15:38 Mis reservas Mapa de mesas Dispon…" at bounding box center [222, 119] width 445 height 238
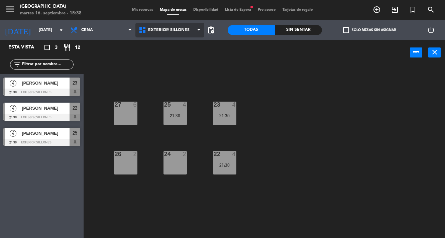
click at [188, 29] on span "Exterior Sillones" at bounding box center [169, 30] width 69 height 15
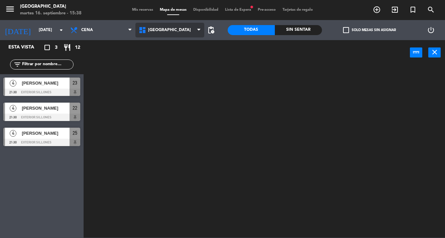
click at [178, 74] on ng-component "menu Pampa Café [DATE] 16. septiembre - 15:38 Mis reservas Mapa de mesas Dispon…" at bounding box center [222, 119] width 445 height 238
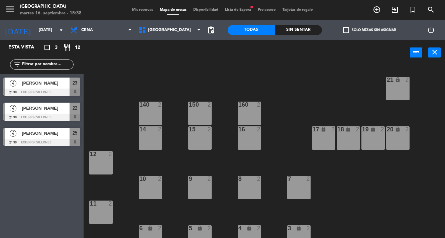
scroll to position [11, 0]
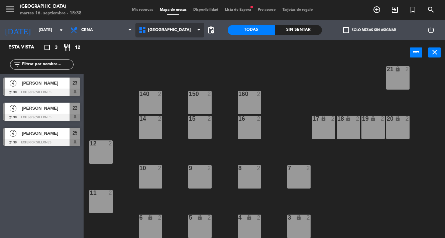
click at [170, 24] on span "[GEOGRAPHIC_DATA]" at bounding box center [169, 30] width 69 height 15
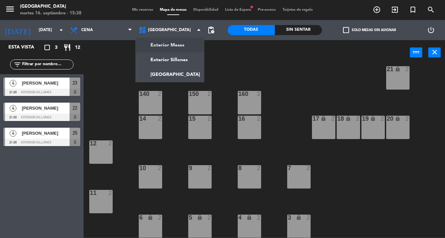
click at [177, 44] on ng-component "menu Pampa Café [DATE] 16. septiembre - 15:38 Mis reservas Mapa de mesas Dispon…" at bounding box center [222, 119] width 445 height 238
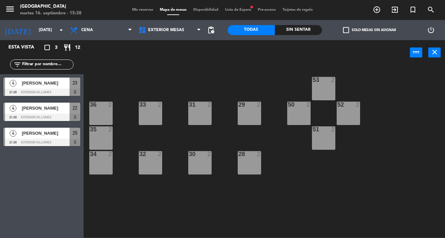
click at [348, 110] on div "52 2" at bounding box center [348, 113] width 23 height 23
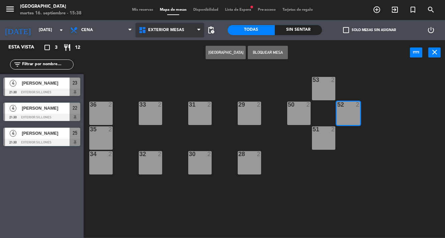
click at [190, 32] on span "Exterior Mesas" at bounding box center [169, 30] width 69 height 15
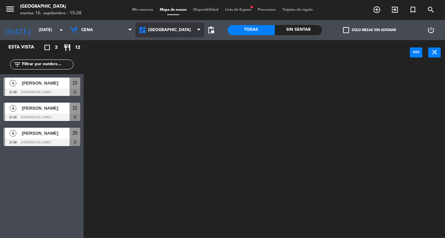
click at [175, 79] on ng-component "menu Pampa Café [DATE] 16. septiembre - 15:38 Mis reservas Mapa de mesas Dispon…" at bounding box center [222, 119] width 445 height 238
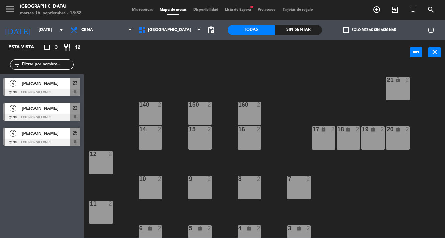
click at [239, 8] on span "Lista de Espera fiber_manual_record" at bounding box center [238, 10] width 33 height 4
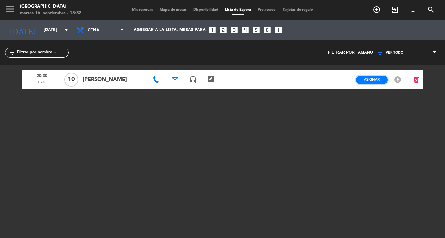
click at [370, 80] on span "Asignar" at bounding box center [372, 79] width 16 height 5
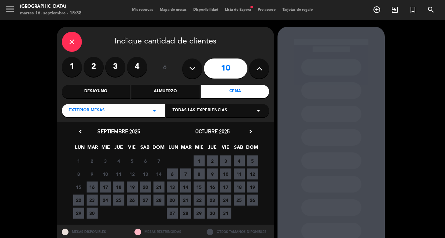
scroll to position [22, 0]
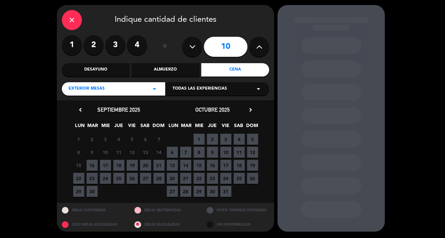
click at [196, 48] on button at bounding box center [192, 47] width 20 height 20
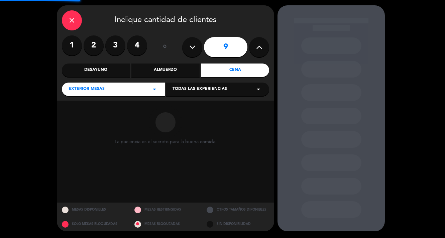
click at [196, 48] on button at bounding box center [192, 47] width 20 height 20
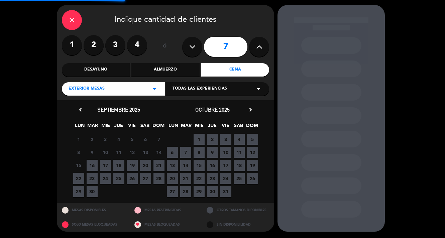
click at [196, 48] on button at bounding box center [192, 47] width 20 height 20
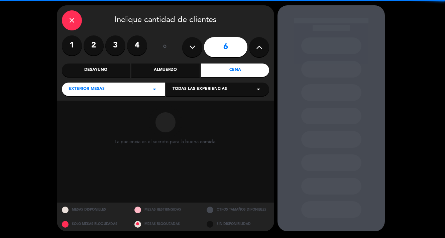
click at [196, 48] on button at bounding box center [192, 47] width 20 height 20
type input "5"
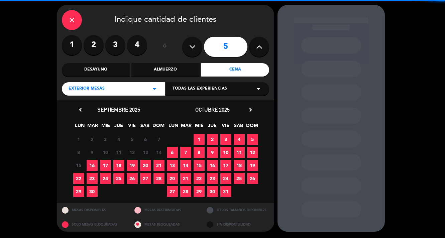
click at [196, 48] on button at bounding box center [192, 47] width 20 height 20
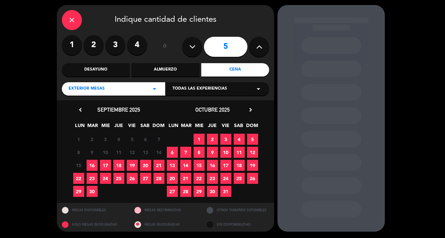
click at [196, 48] on button at bounding box center [192, 47] width 20 height 20
click at [88, 50] on label "2" at bounding box center [94, 45] width 20 height 20
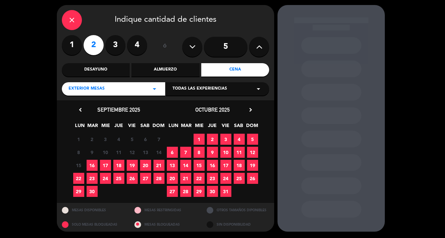
click at [146, 165] on span "20" at bounding box center [145, 165] width 11 height 11
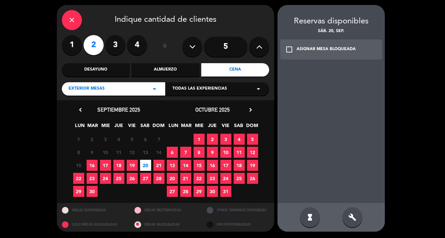
click at [128, 91] on div "Exterior Mesas arrow_drop_down" at bounding box center [113, 88] width 103 height 13
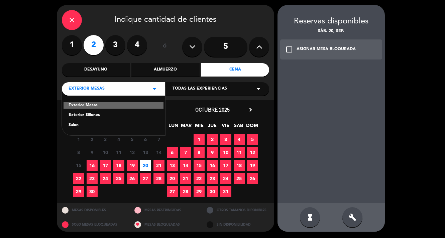
click at [113, 123] on div "Salon" at bounding box center [114, 125] width 90 height 7
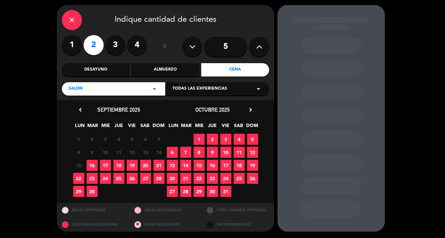
click at [132, 51] on label "4" at bounding box center [137, 45] width 20 height 20
click at [147, 166] on span "20" at bounding box center [145, 165] width 11 height 11
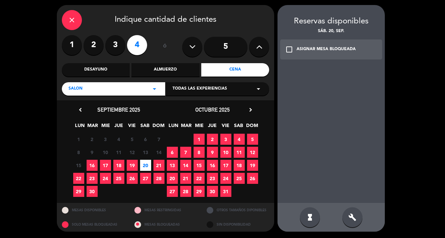
click at [69, 24] on div "close" at bounding box center [72, 20] width 20 height 20
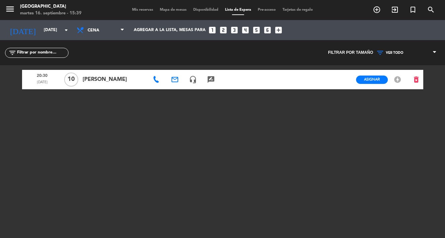
click at [241, 31] on icon "looks_4" at bounding box center [245, 30] width 9 height 9
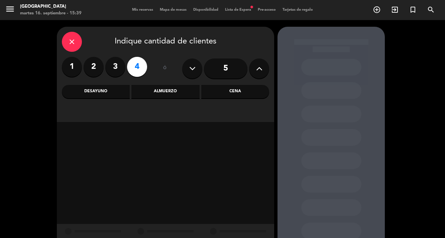
click at [244, 83] on div "close Indique cantidad de clientes 1 2 3 4 ó 5 Desayuno Almuerzo Cena" at bounding box center [165, 74] width 217 height 95
click at [241, 90] on div "Cena" at bounding box center [235, 91] width 68 height 13
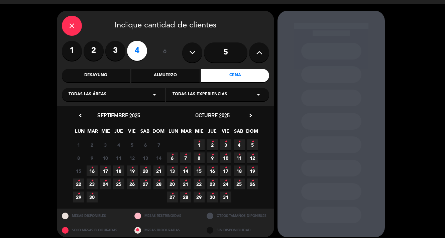
click at [148, 172] on span "20 •" at bounding box center [145, 171] width 11 height 11
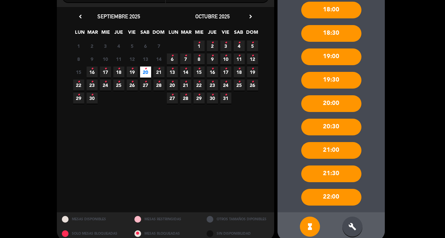
scroll to position [125, 0]
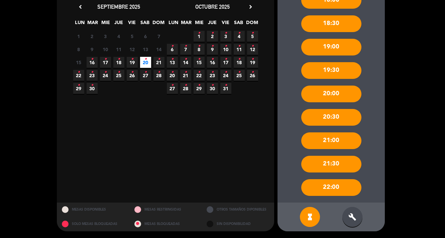
click at [337, 117] on div "20:30" at bounding box center [331, 117] width 60 height 17
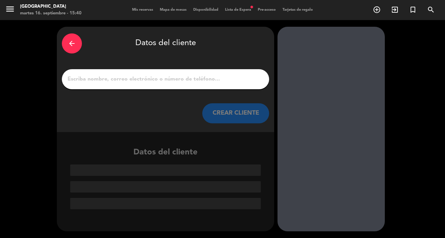
click at [175, 81] on input "1" at bounding box center [165, 79] width 197 height 9
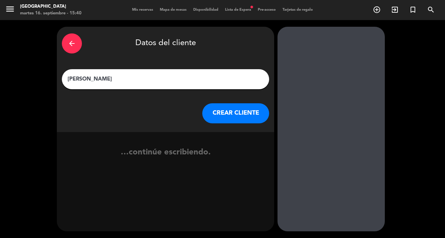
type input "[PERSON_NAME]"
click at [223, 116] on button "CREAR CLIENTE" at bounding box center [235, 113] width 67 height 20
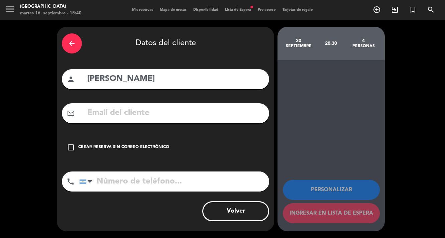
click at [133, 149] on div "Crear reserva sin correo electrónico" at bounding box center [123, 147] width 91 height 7
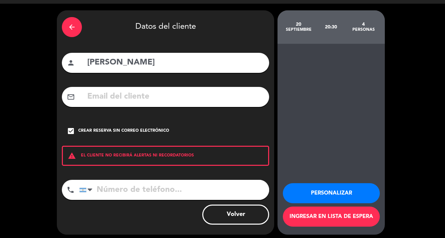
scroll to position [20, 0]
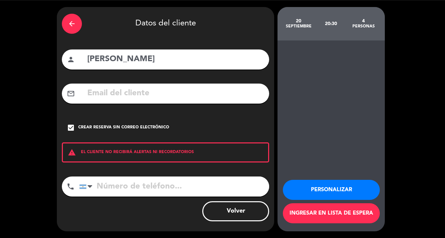
click at [334, 214] on button "Ingresar en lista de espera" at bounding box center [331, 213] width 97 height 20
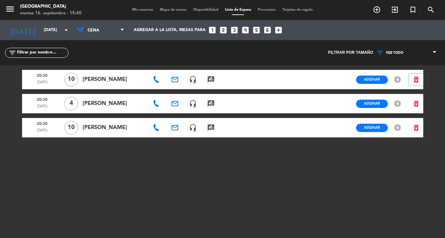
click at [414, 83] on icon "delete_forever" at bounding box center [416, 80] width 8 height 8
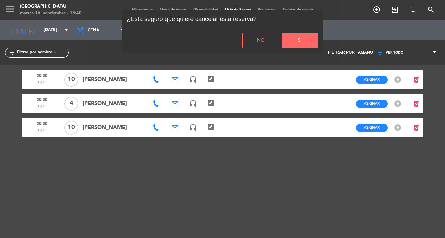
click at [292, 41] on button "Si" at bounding box center [300, 40] width 37 height 15
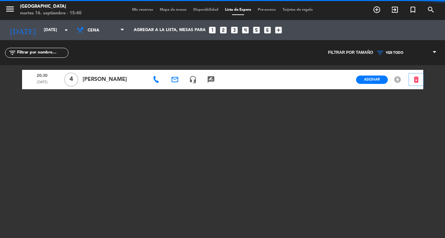
click at [418, 80] on icon "delete_forever" at bounding box center [416, 80] width 8 height 8
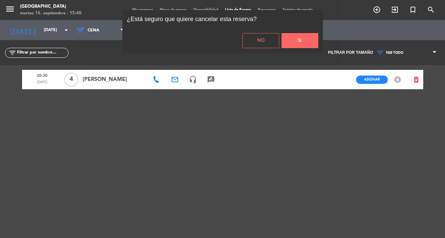
click at [308, 45] on button "Si" at bounding box center [300, 40] width 37 height 15
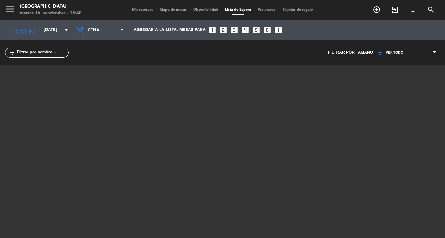
click at [146, 5] on div "menu Pampa Café [DATE] 16. septiembre - 15:40 Mis reservas Mapa de mesas Dispon…" at bounding box center [222, 10] width 445 height 20
click at [145, 8] on span "Mis reservas" at bounding box center [143, 10] width 28 height 4
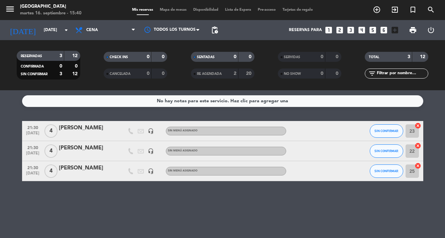
click at [361, 30] on icon "looks_4" at bounding box center [361, 30] width 9 height 9
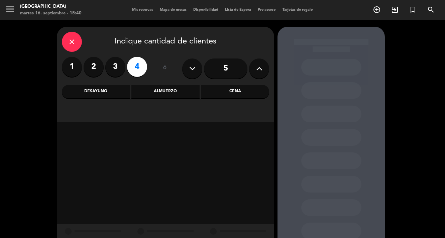
click at [73, 47] on div "close" at bounding box center [72, 42] width 20 height 20
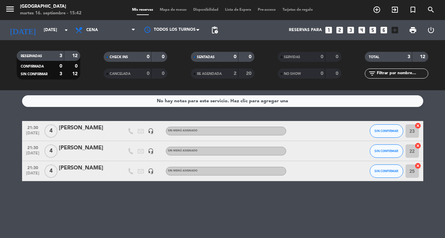
click at [142, 11] on span "Mis reservas" at bounding box center [143, 10] width 28 height 4
click at [362, 32] on icon "looks_4" at bounding box center [361, 30] width 9 height 9
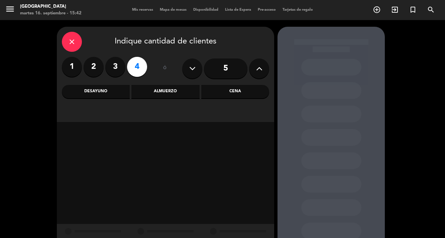
click at [241, 94] on div "Cena" at bounding box center [235, 91] width 68 height 13
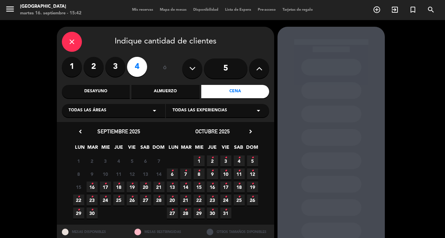
scroll to position [22, 0]
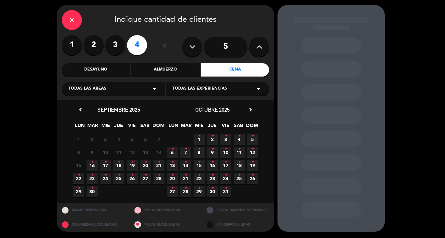
click at [144, 167] on span "20 •" at bounding box center [145, 165] width 11 height 11
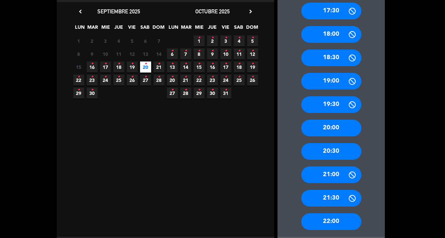
scroll to position [120, 0]
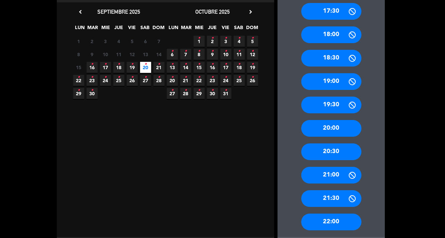
click at [329, 219] on div "22:00" at bounding box center [331, 222] width 60 height 17
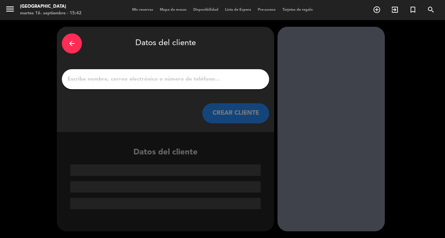
click at [185, 80] on input "1" at bounding box center [165, 79] width 197 height 9
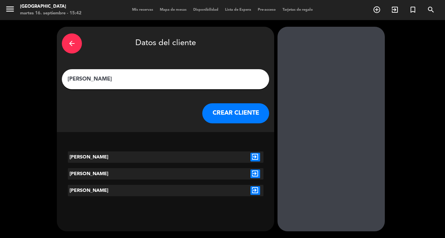
type input "[PERSON_NAME]"
click at [257, 158] on icon "exit_to_app" at bounding box center [255, 157] width 10 height 9
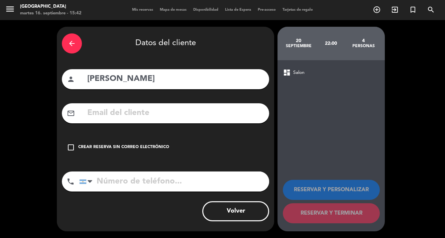
click at [111, 146] on div "Crear reserva sin correo electrónico" at bounding box center [123, 147] width 91 height 7
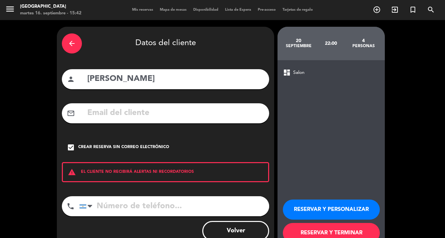
scroll to position [20, 0]
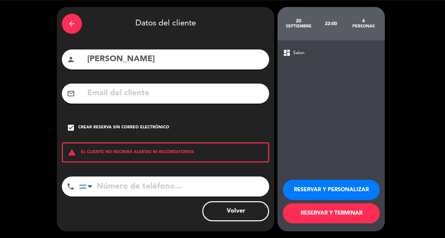
click at [334, 215] on button "RESERVAR Y TERMINAR" at bounding box center [331, 213] width 97 height 20
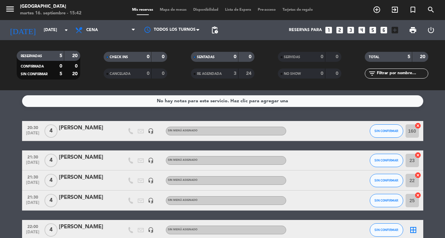
click at [173, 10] on span "Mapa de mesas" at bounding box center [172, 10] width 33 height 4
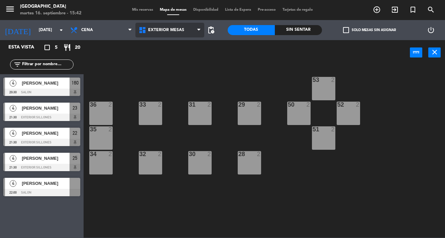
click at [163, 36] on span "Exterior Mesas" at bounding box center [169, 30] width 69 height 15
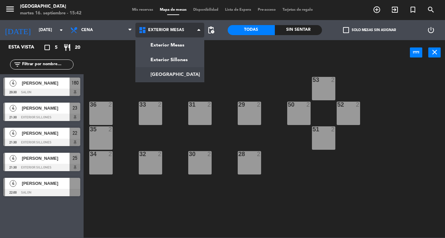
click at [164, 70] on ng-component "menu Pampa Café [DATE] 16. septiembre - 15:42 Mis reservas Mapa de mesas Dispon…" at bounding box center [222, 119] width 445 height 238
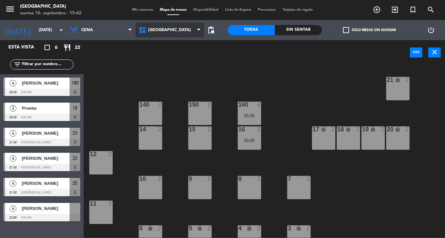
scroll to position [11, 0]
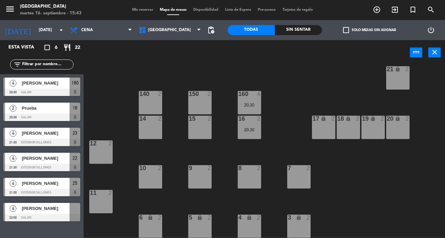
click at [65, 208] on span "[PERSON_NAME]" at bounding box center [46, 208] width 48 height 7
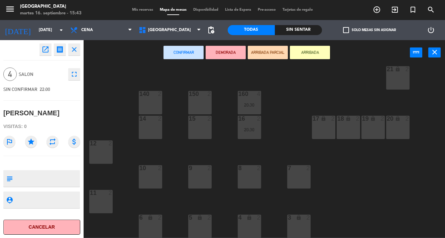
click at [79, 46] on button "close" at bounding box center [74, 49] width 12 height 12
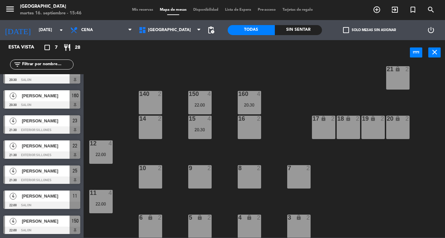
scroll to position [12, 0]
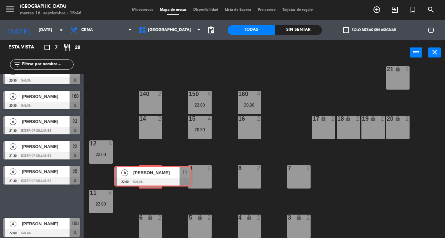
drag, startPoint x: 40, startPoint y: 199, endPoint x: 151, endPoint y: 174, distance: 113.8
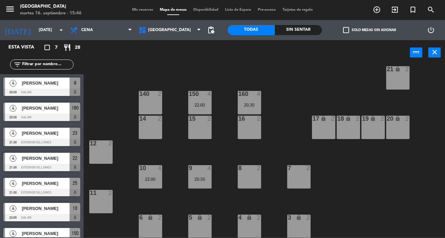
scroll to position [12, 0]
